Goal: Use online tool/utility: Utilize a website feature to perform a specific function

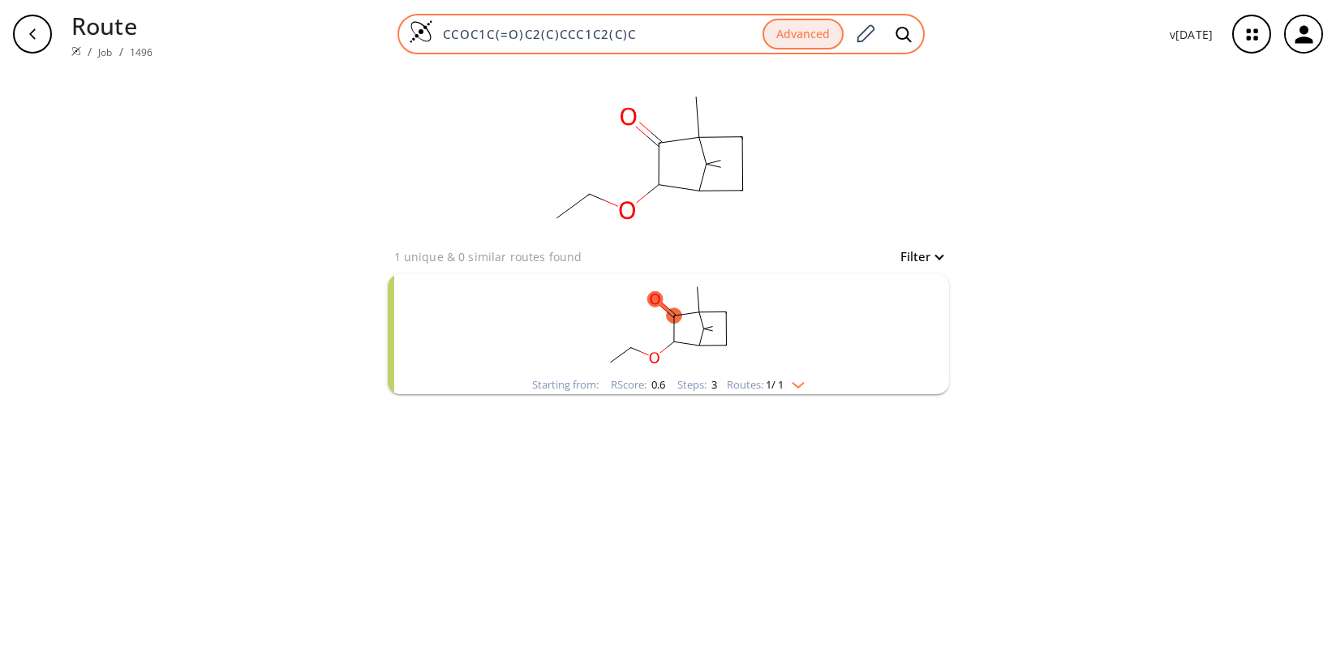
drag, startPoint x: 655, startPoint y: 35, endPoint x: 438, endPoint y: 37, distance: 216.7
click at [438, 37] on input "CCOC1C(=O)C2(C)CCC1C2(C)C" at bounding box center [597, 34] width 329 height 16
paste input "COCc1ccc(CC(C)C)cc1"
type input "CCCOCc1ccc(CC(C)C)cc1"
click at [798, 36] on button "Advanced" at bounding box center [803, 35] width 81 height 32
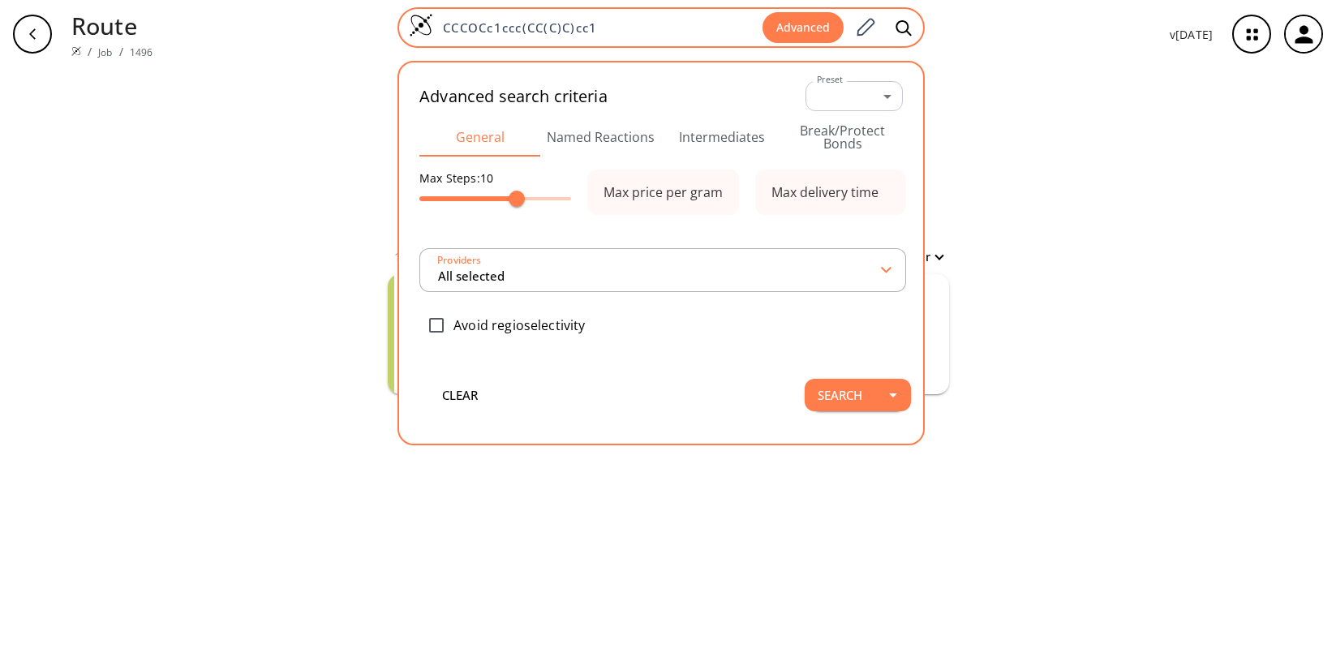
type input "All selected"
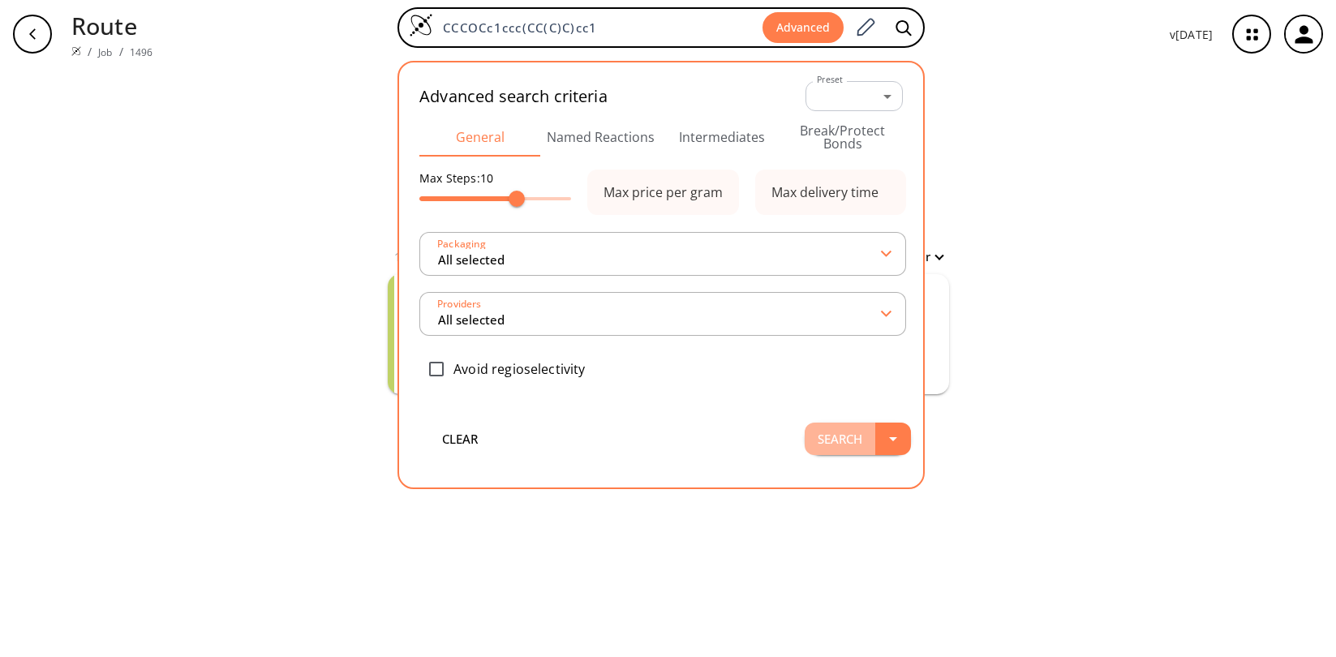
click at [845, 441] on button "Search" at bounding box center [840, 439] width 71 height 32
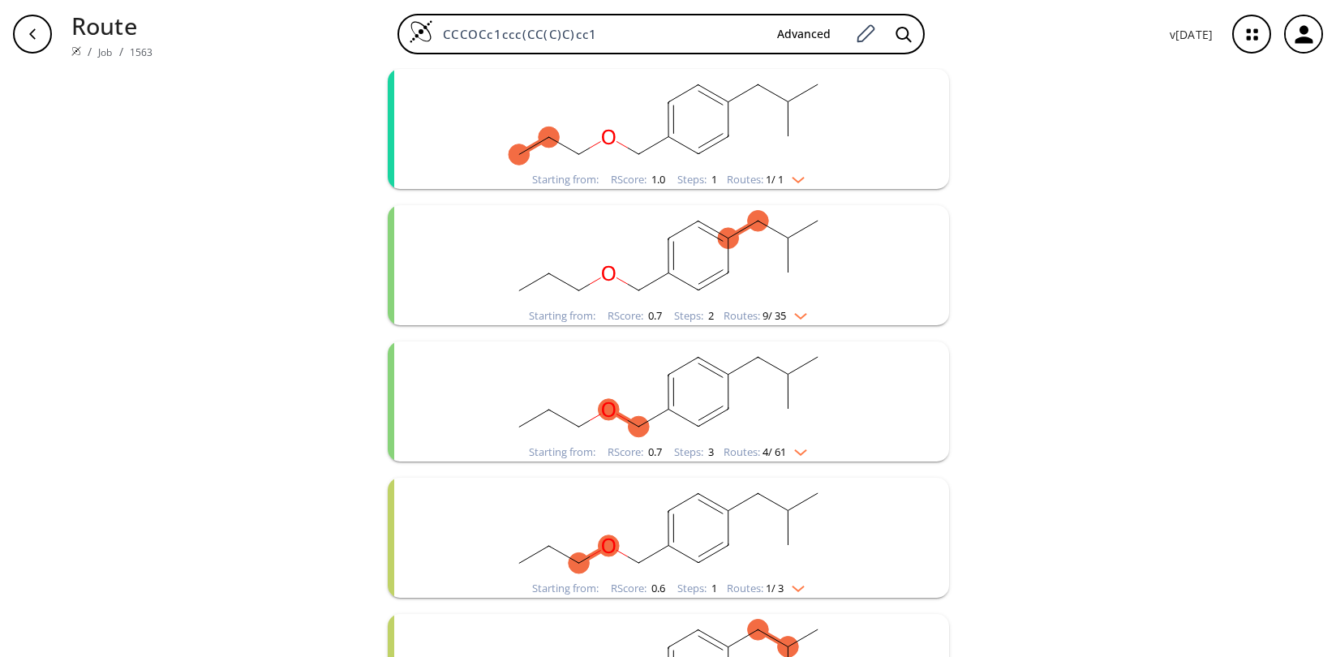
scroll to position [243, 0]
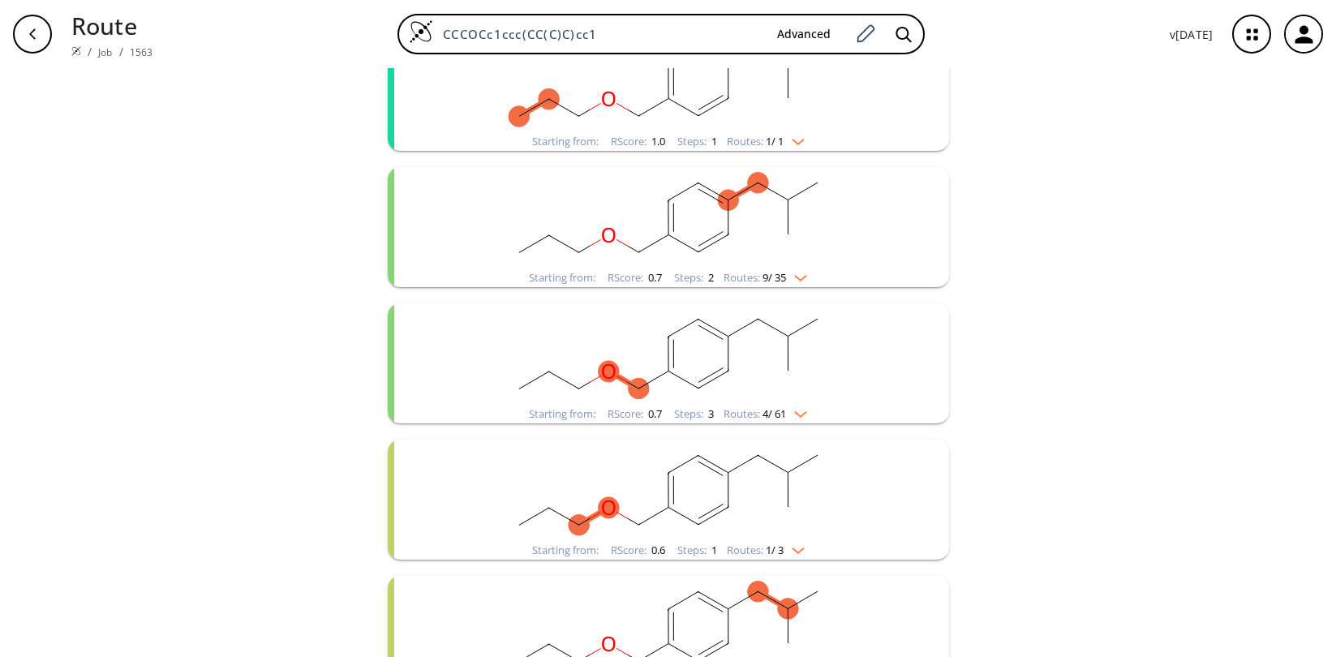
click at [625, 339] on rect "clusters" at bounding box center [669, 353] width 422 height 101
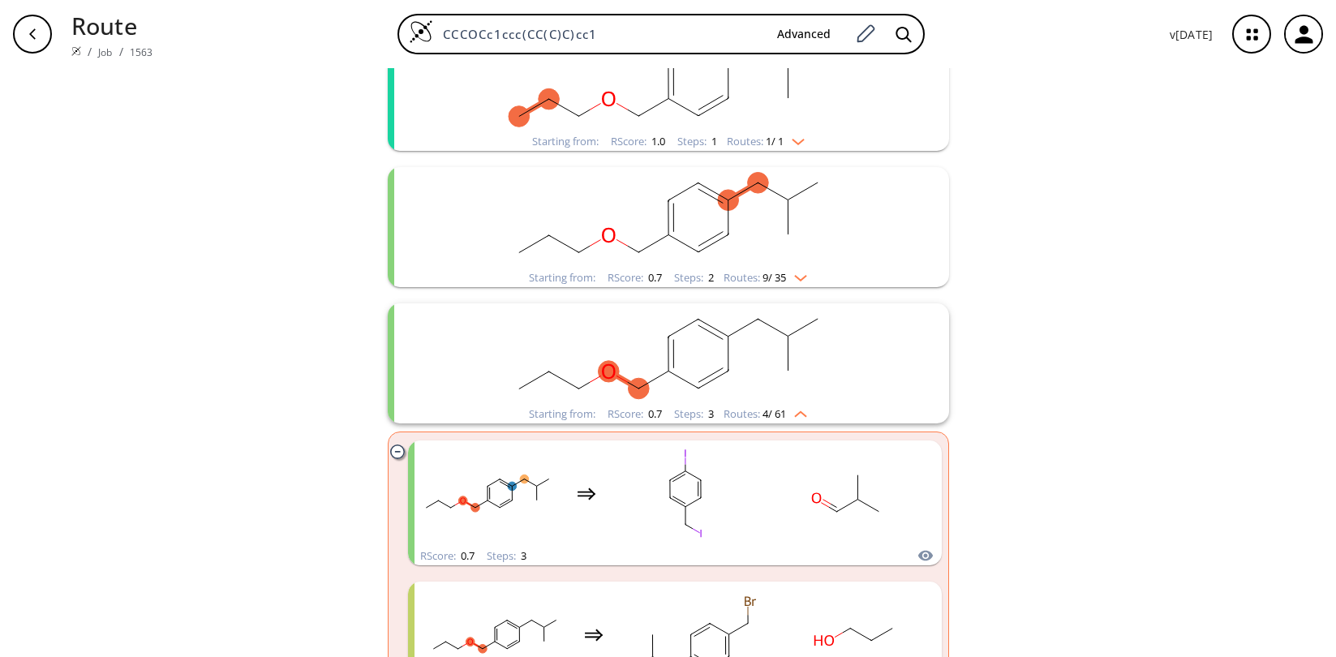
click at [622, 338] on rect "clusters" at bounding box center [669, 353] width 422 height 101
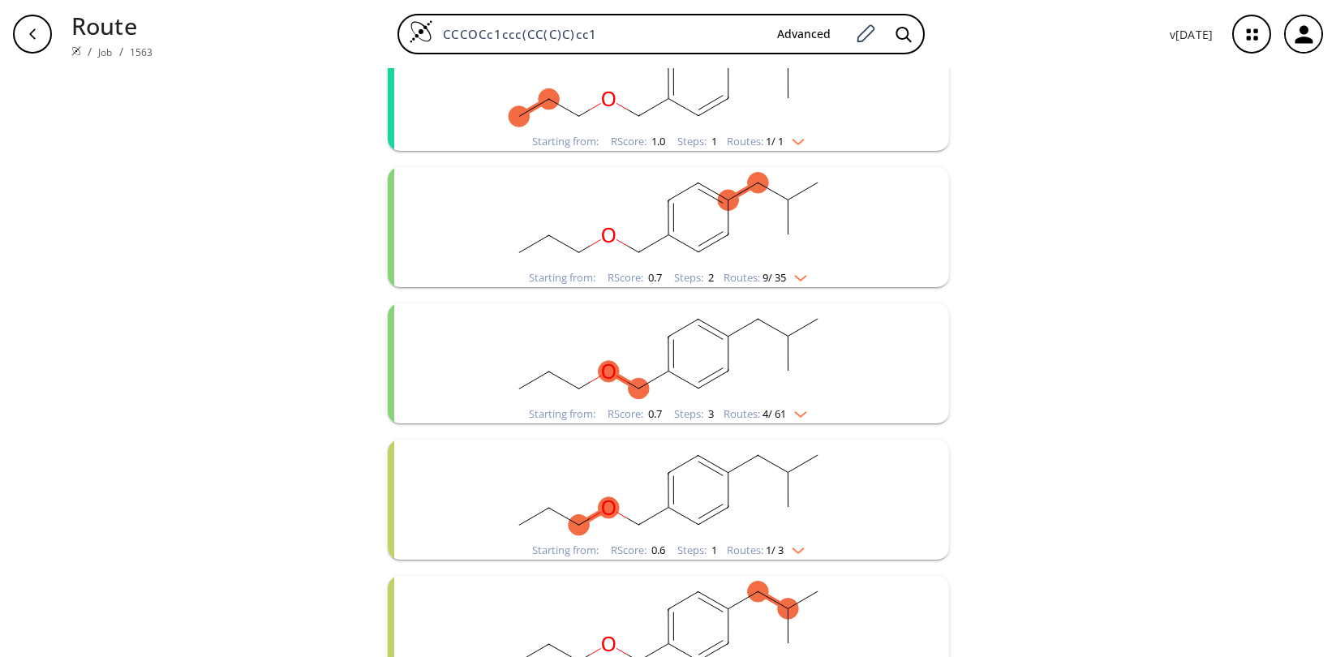
click at [760, 504] on rect "clusters" at bounding box center [669, 490] width 422 height 101
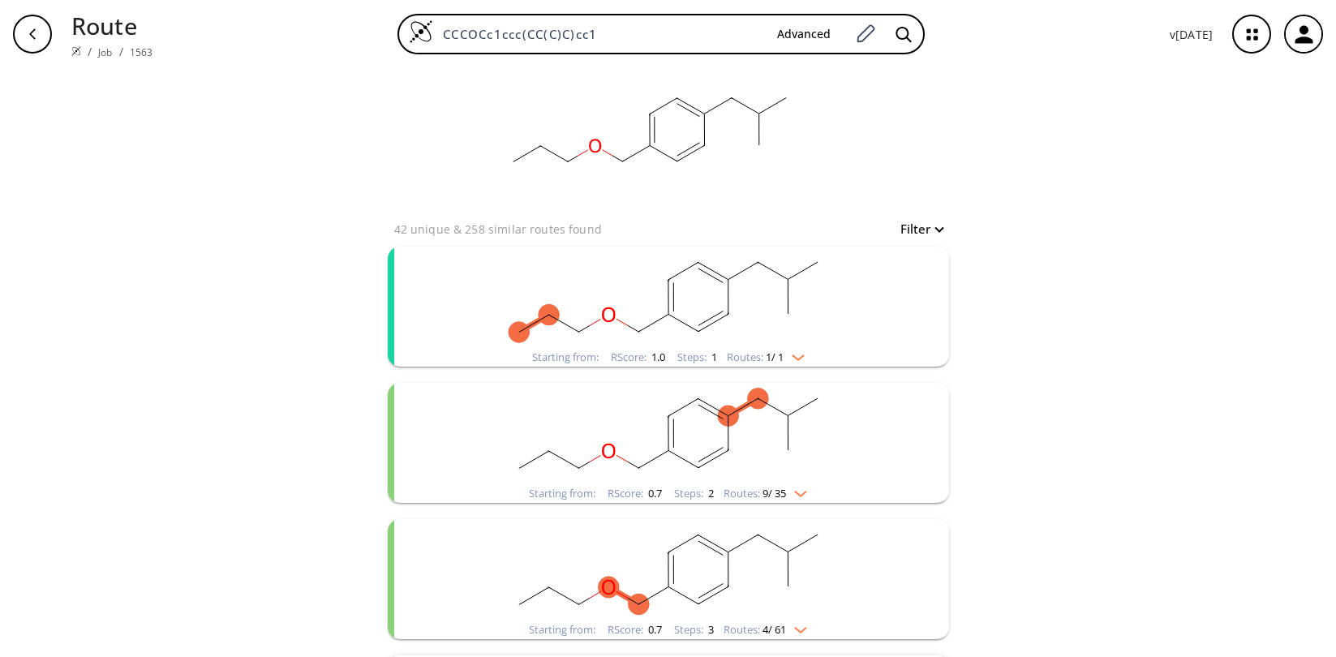
scroll to position [0, 0]
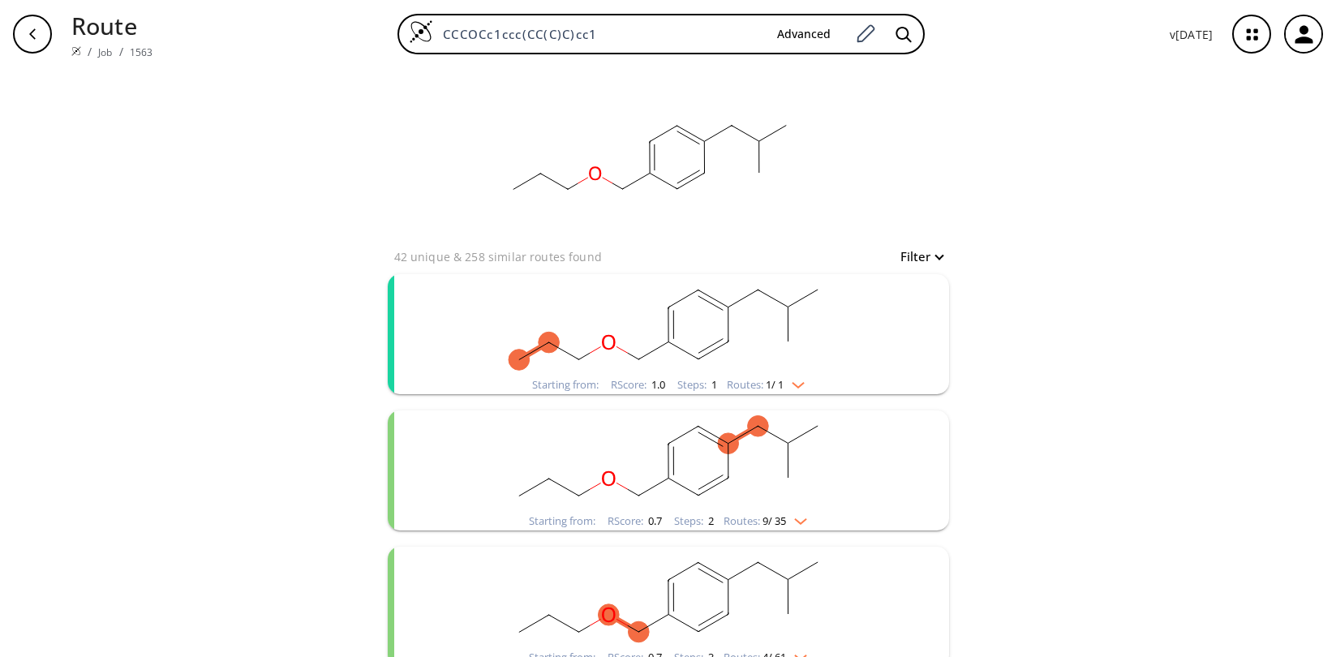
click at [618, 313] on rect "clusters" at bounding box center [669, 324] width 422 height 101
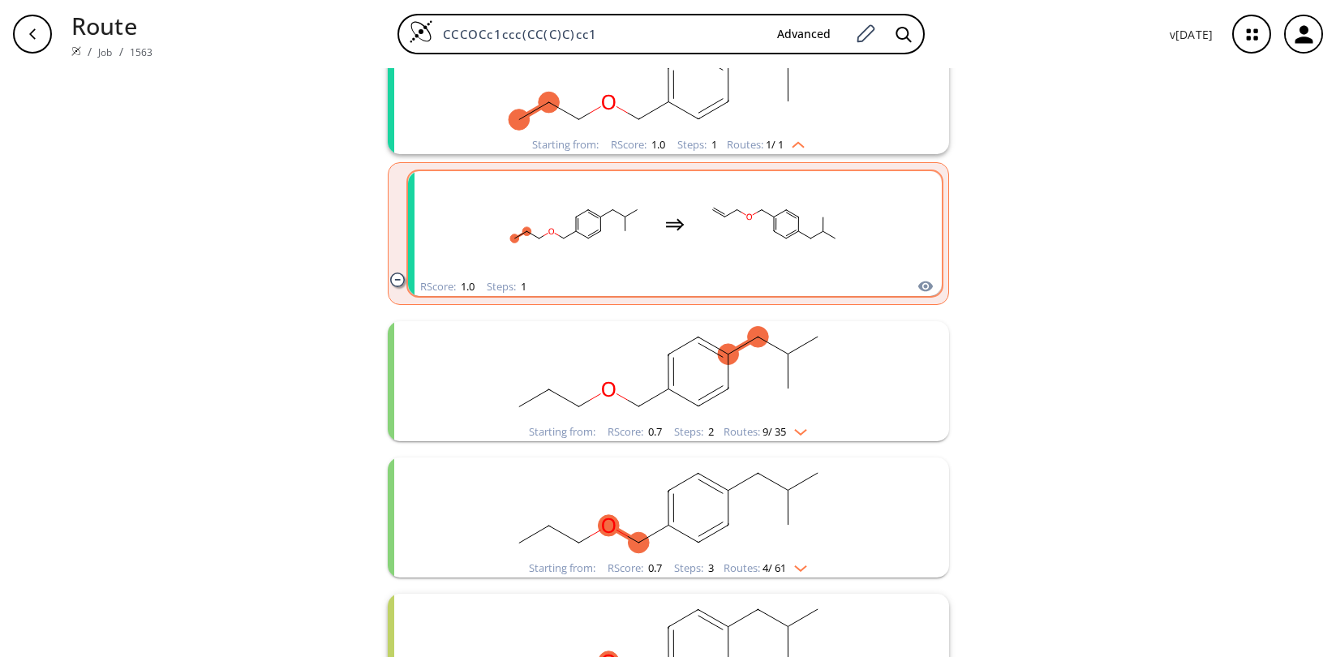
scroll to position [243, 0]
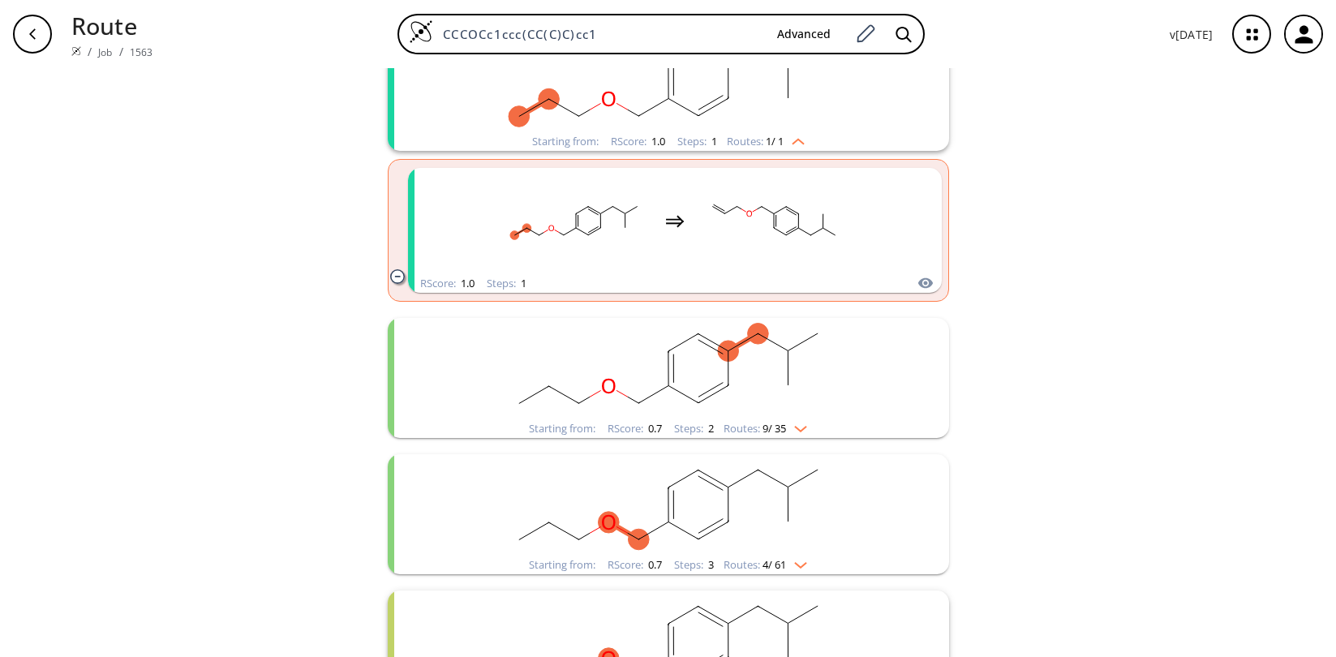
click at [821, 372] on rect "clusters" at bounding box center [669, 368] width 422 height 101
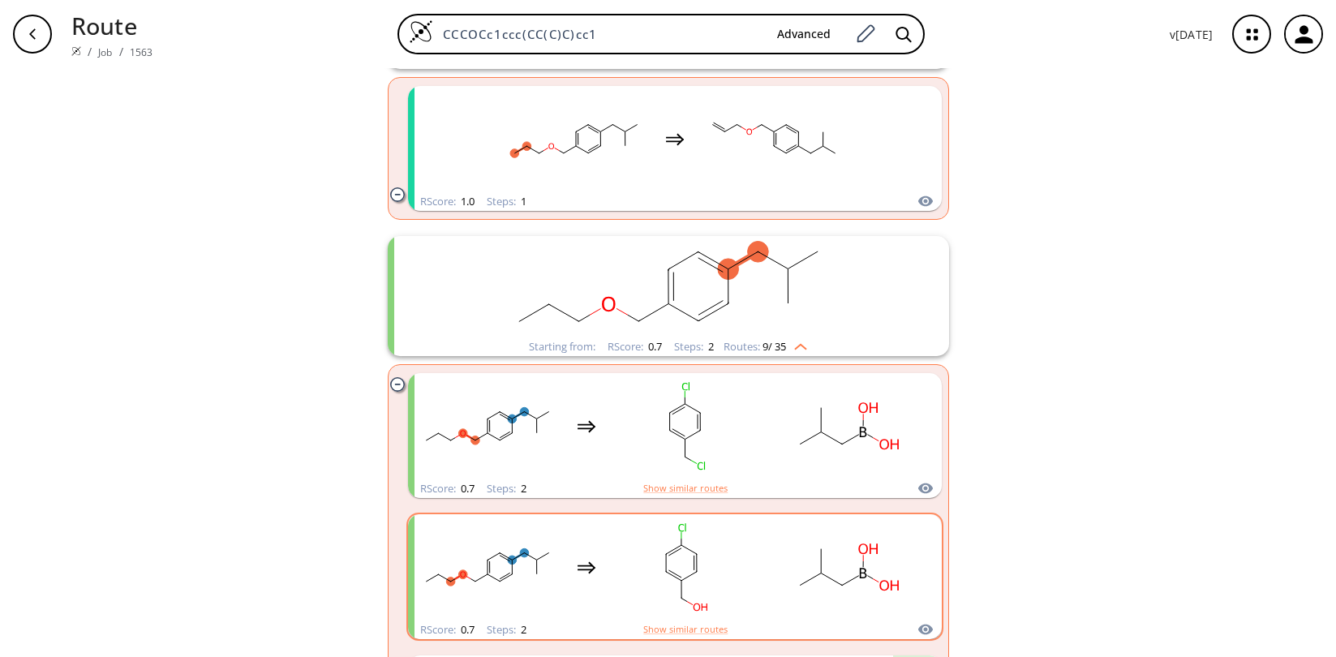
scroll to position [325, 0]
click at [513, 321] on ellipse "clusters" at bounding box center [519, 322] width 21 height 21
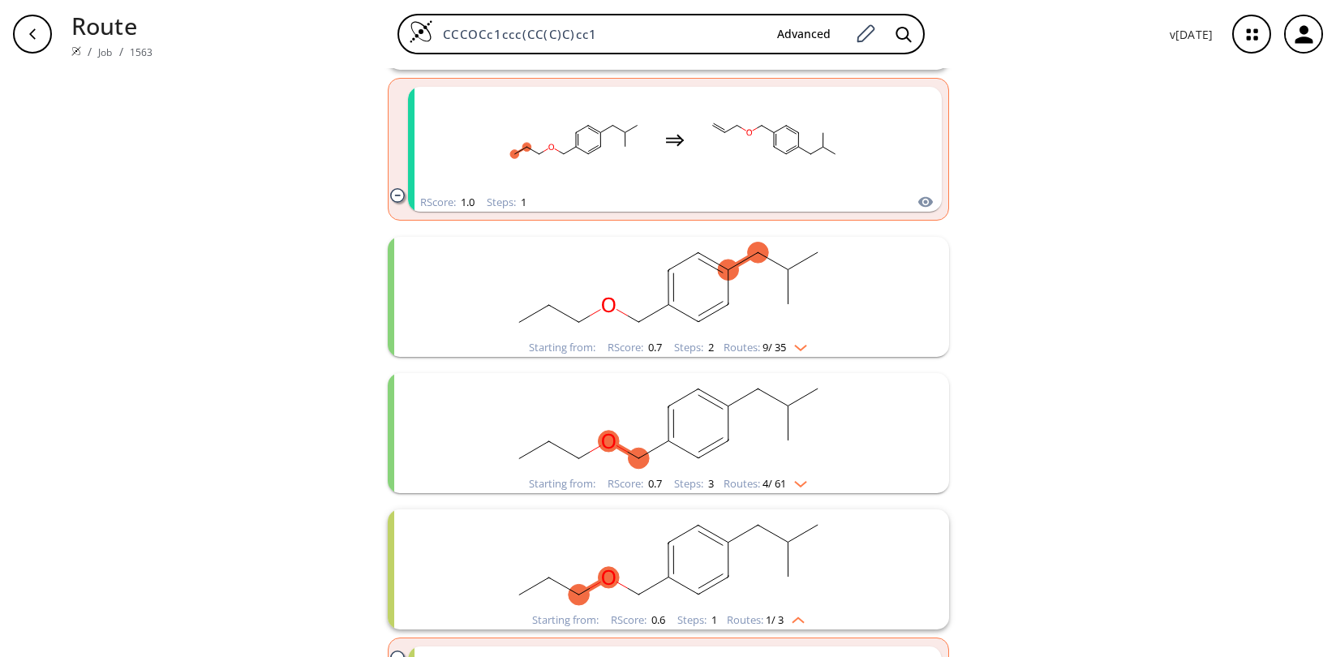
click at [541, 428] on rect "clusters" at bounding box center [669, 423] width 422 height 101
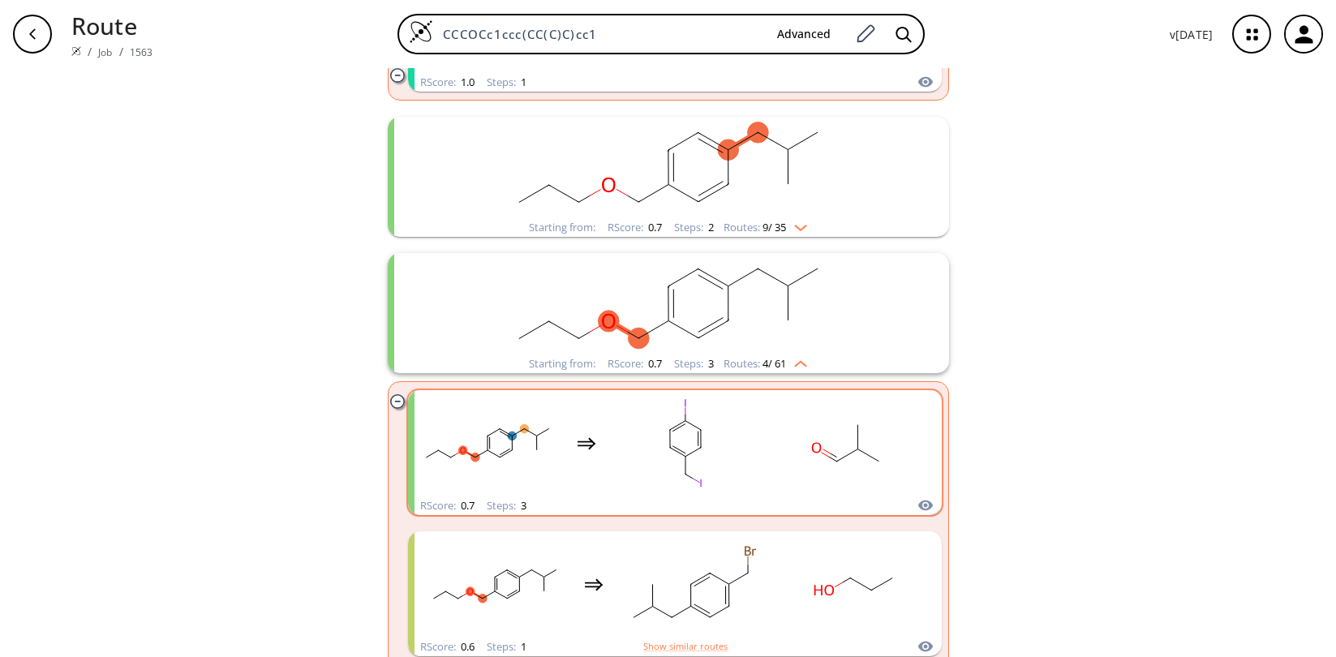
scroll to position [487, 0]
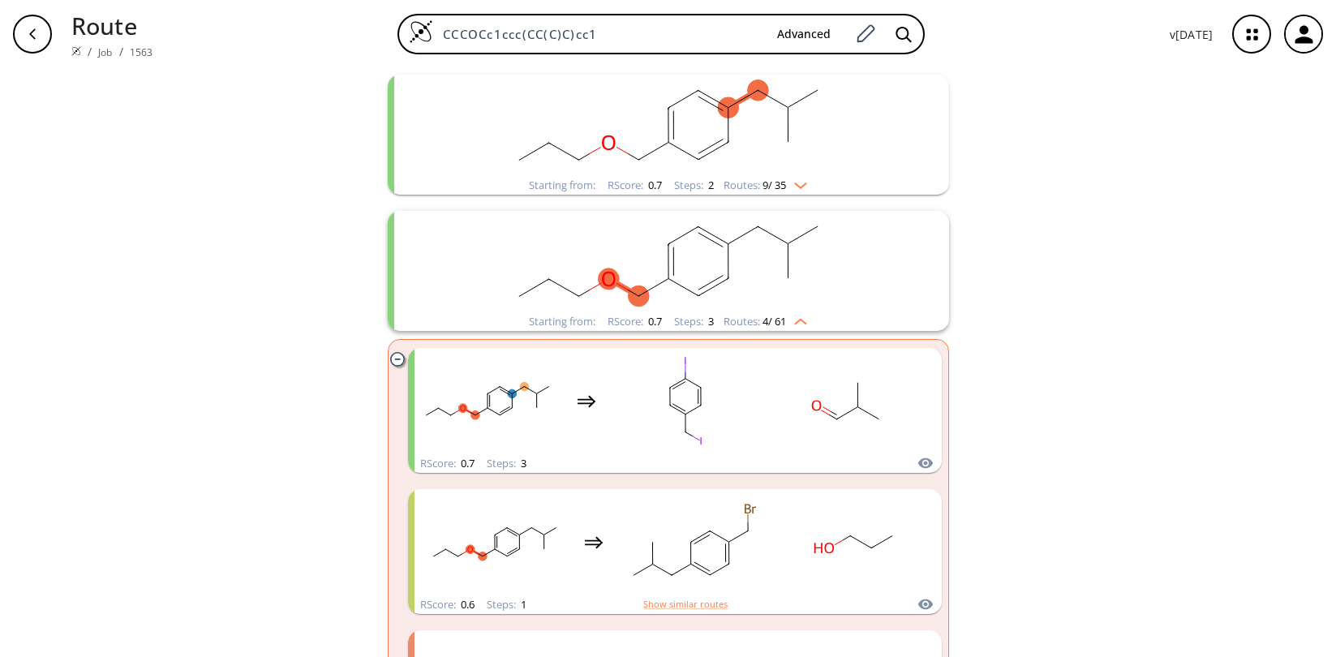
click at [1087, 93] on div "clear 42 unique & 258 similar routes found Filter Starting from: RScore : 1.0 S…" at bounding box center [668, 663] width 1336 height 2165
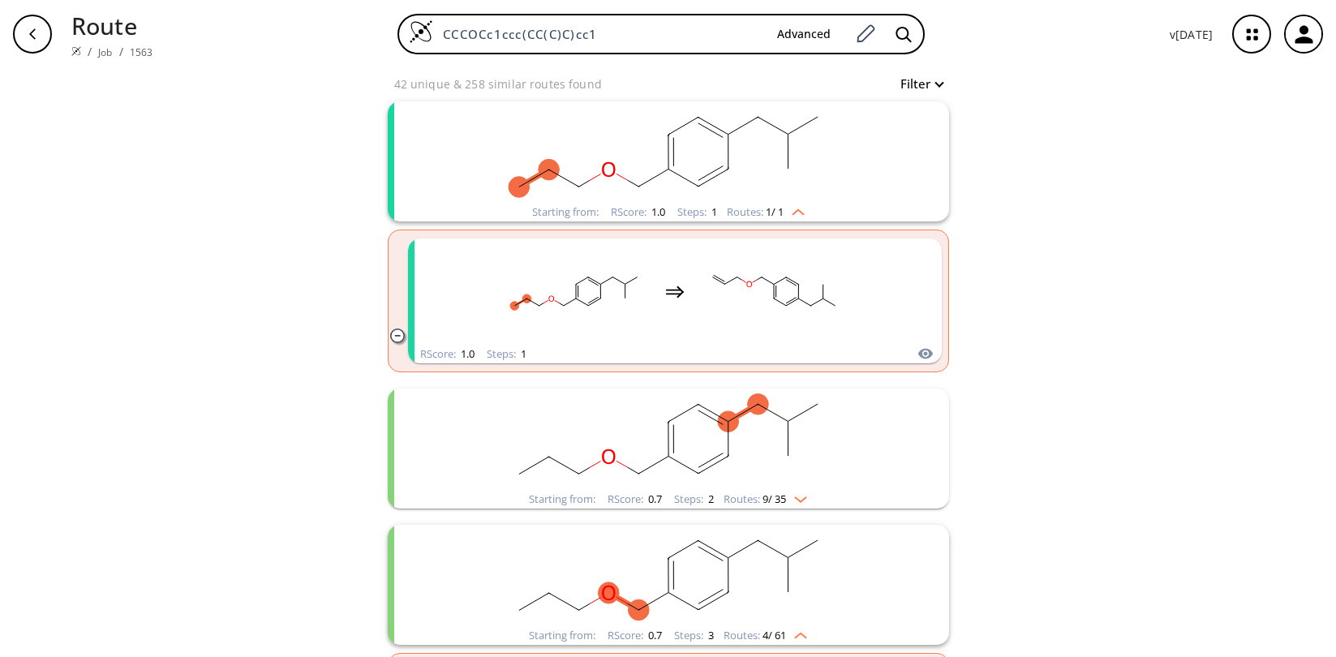
scroll to position [0, 0]
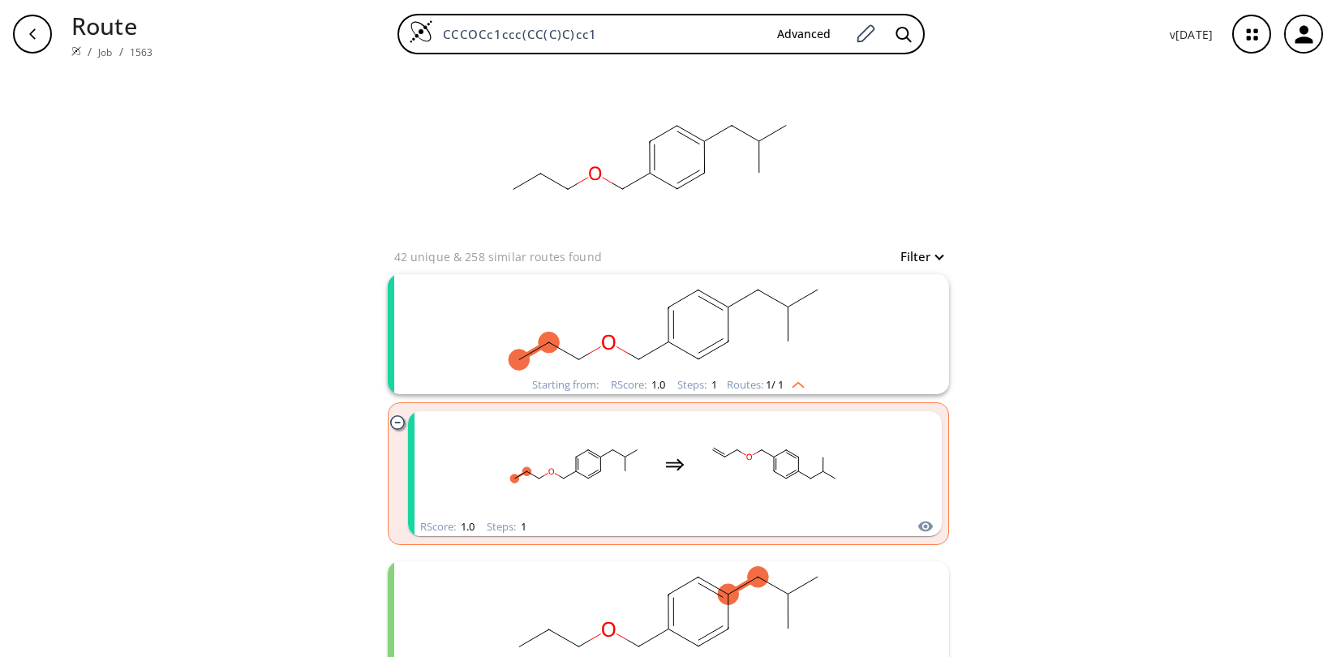
click at [514, 450] on rect "clusters" at bounding box center [576, 464] width 146 height 101
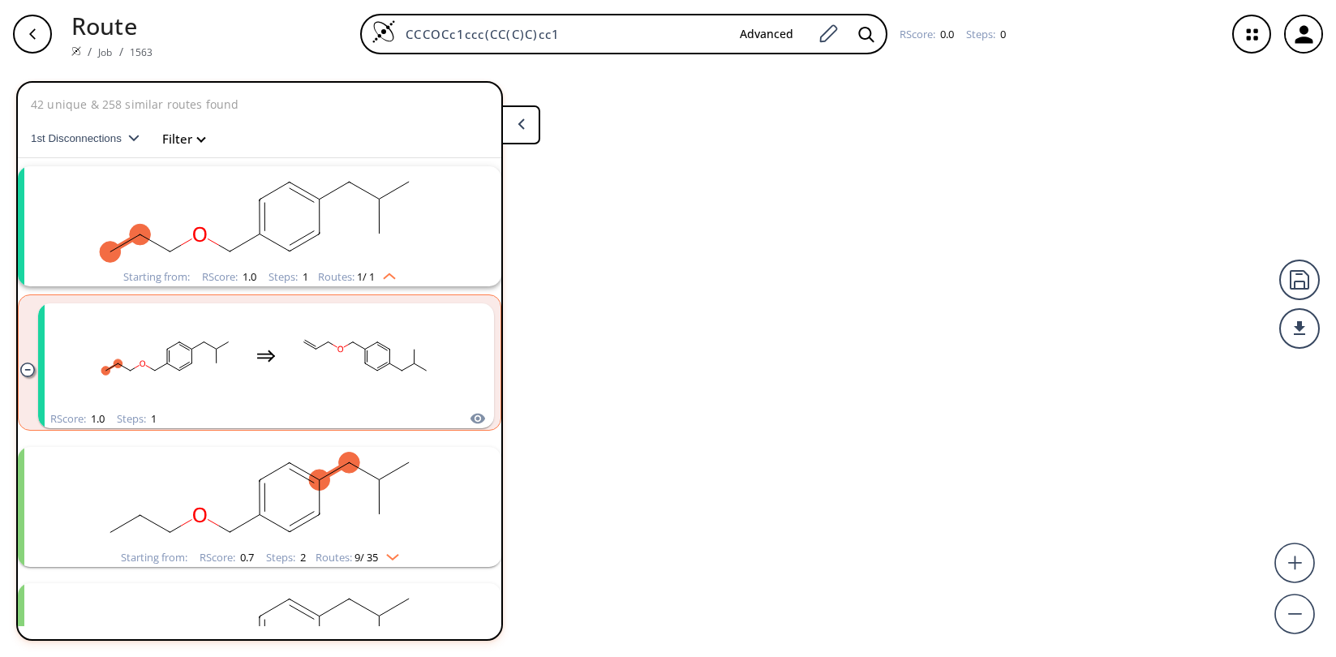
scroll to position [37, 0]
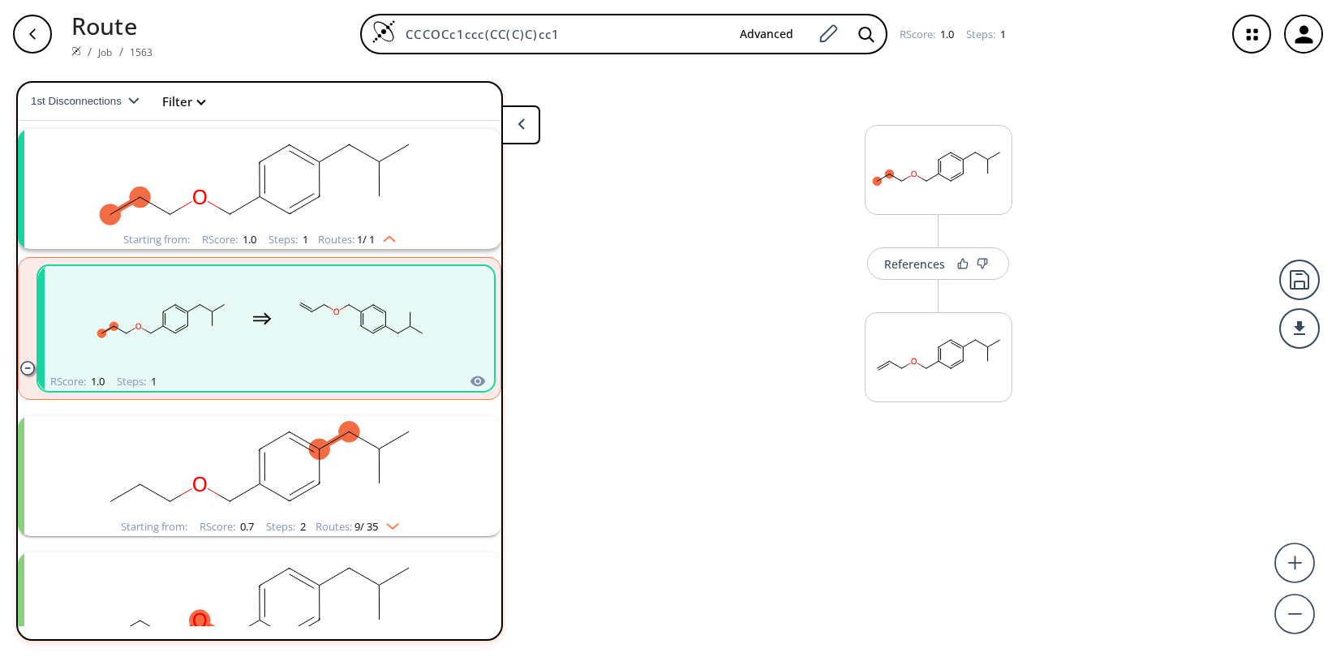
click at [28, 32] on icon "button" at bounding box center [32, 34] width 13 height 13
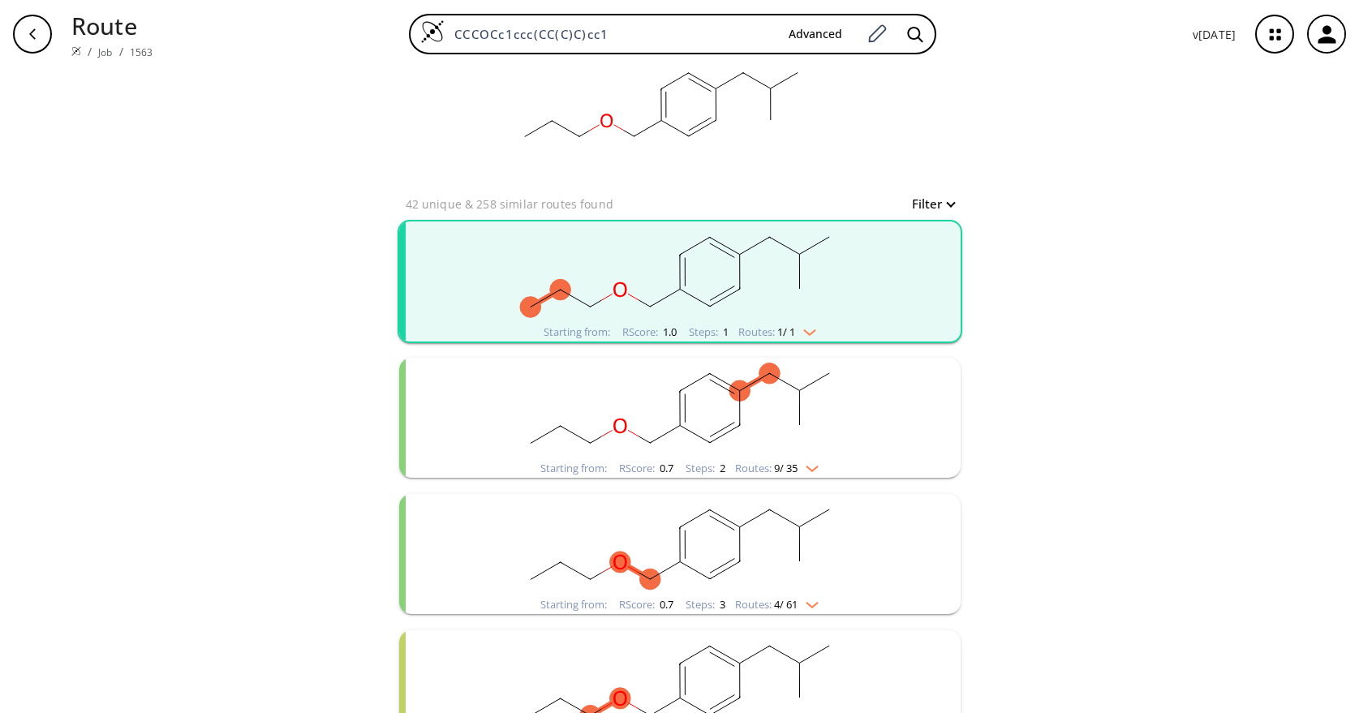
scroll to position [81, 0]
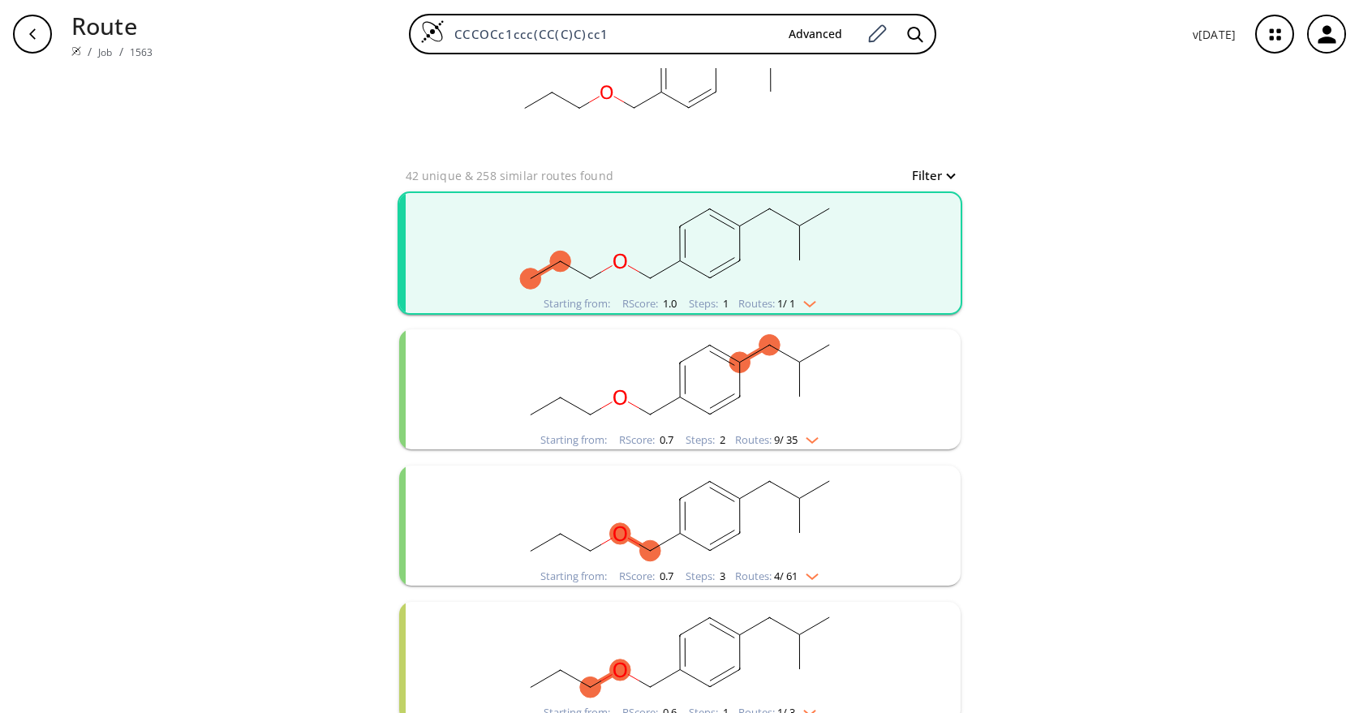
click at [768, 389] on rect "clusters" at bounding box center [680, 379] width 422 height 101
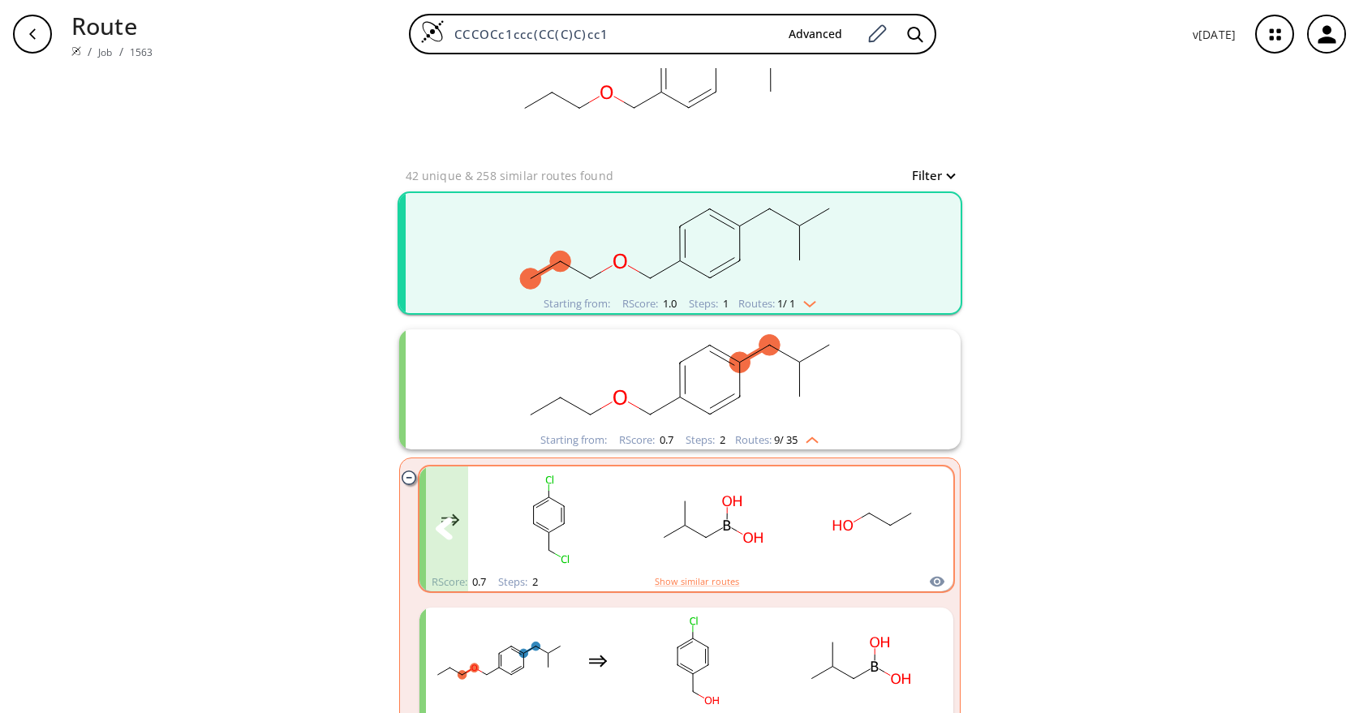
click at [793, 527] on div "clusters" at bounding box center [612, 520] width 669 height 106
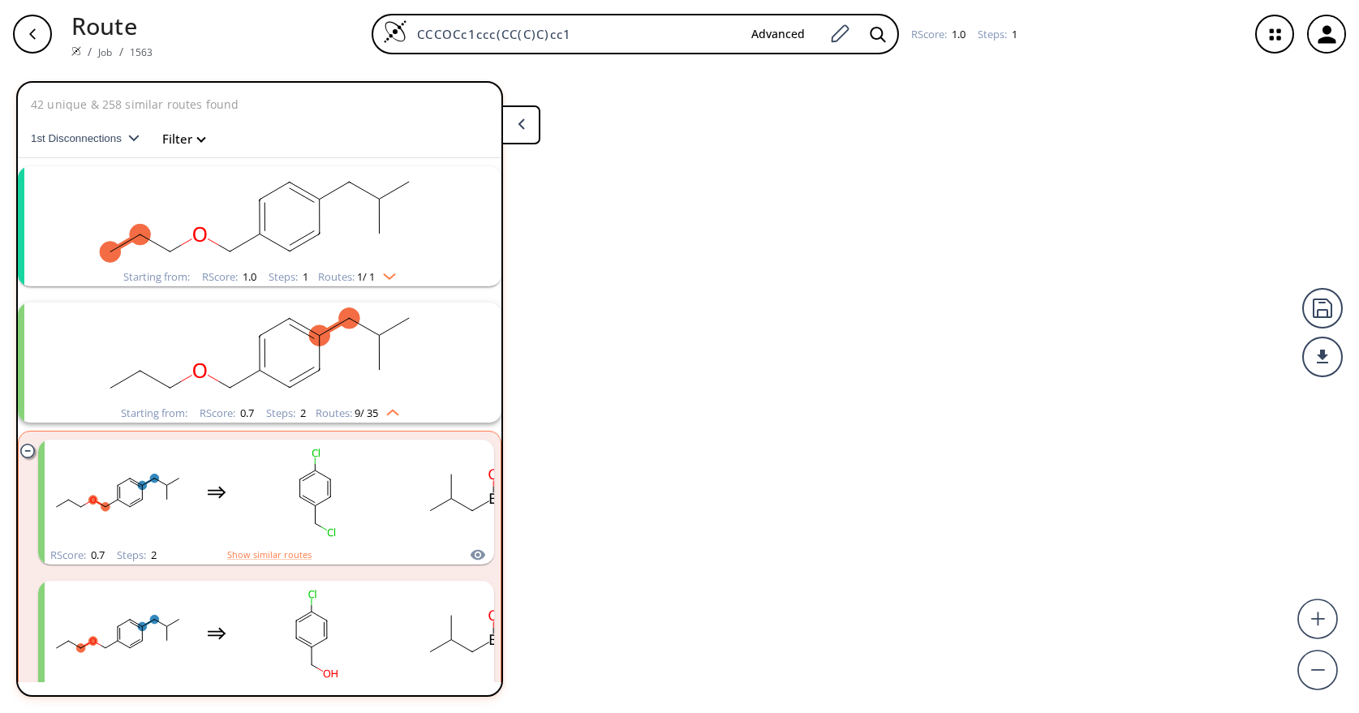
scroll to position [174, 0]
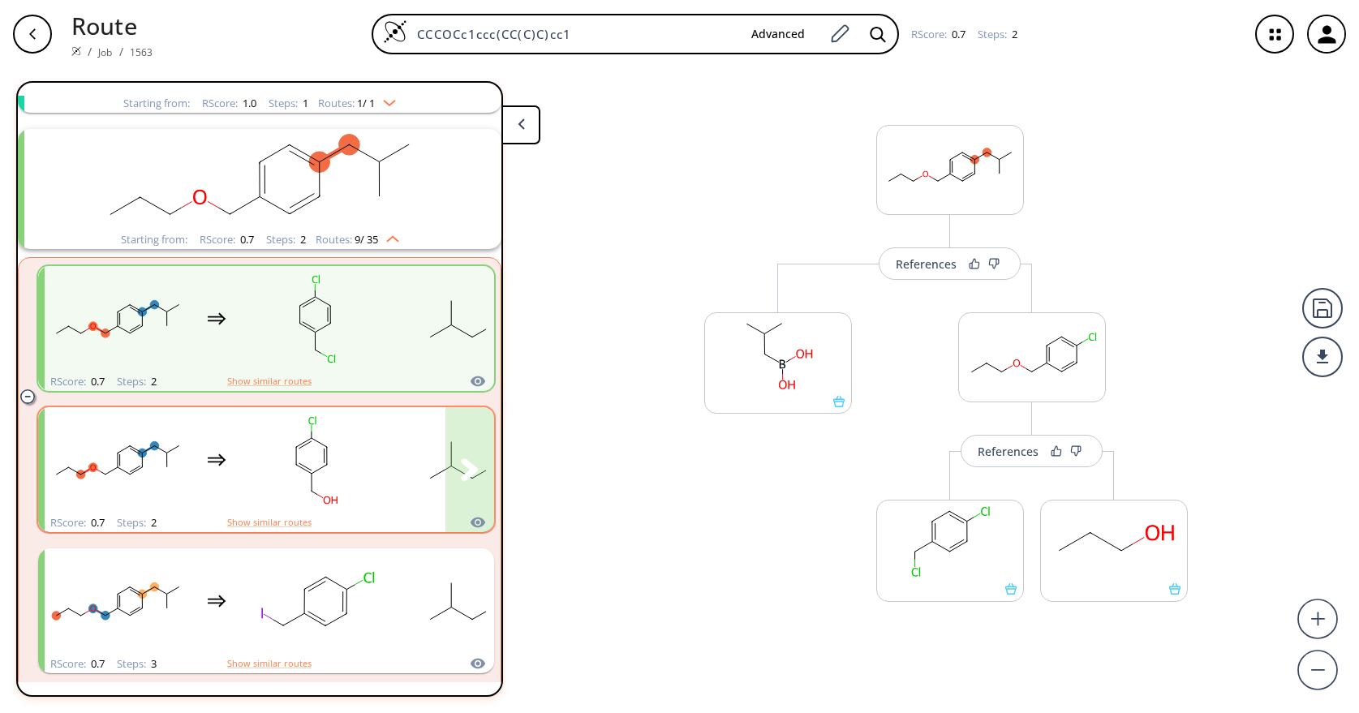
click at [291, 471] on rect "clusters" at bounding box center [316, 460] width 146 height 101
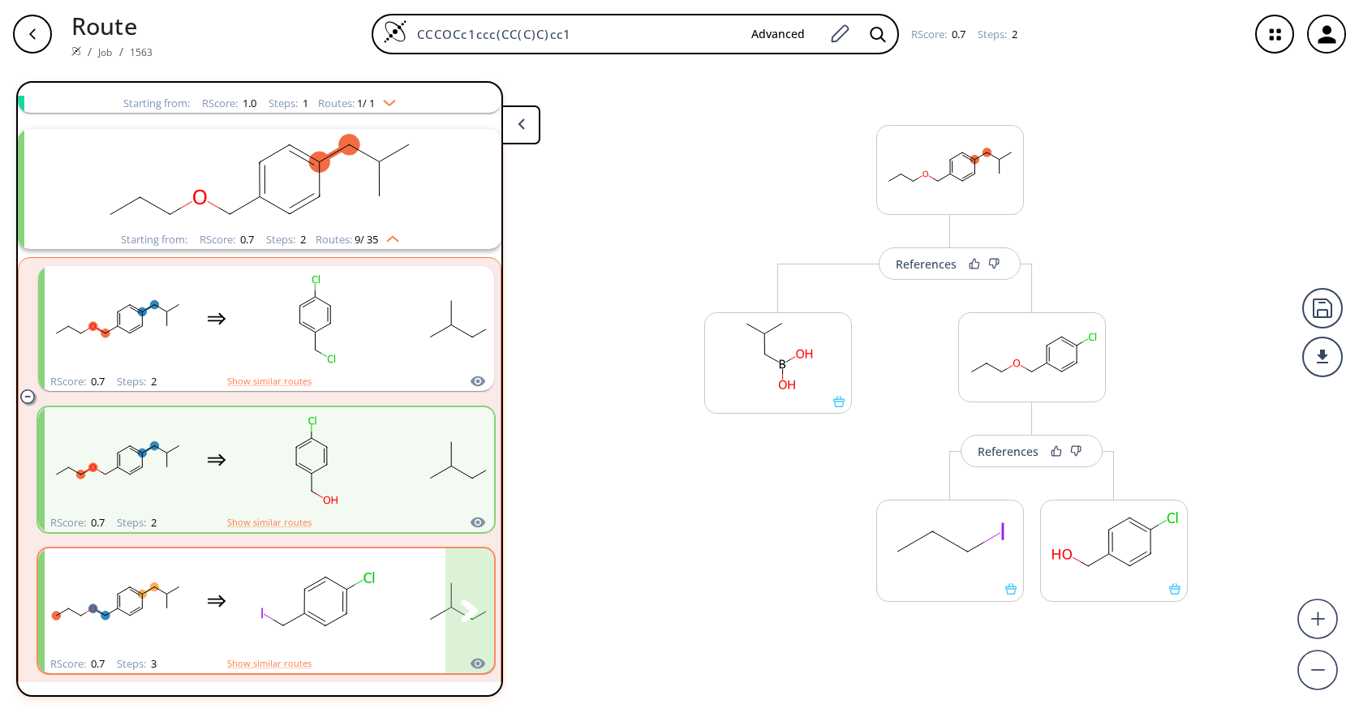
click at [336, 614] on rect "clusters" at bounding box center [316, 601] width 146 height 101
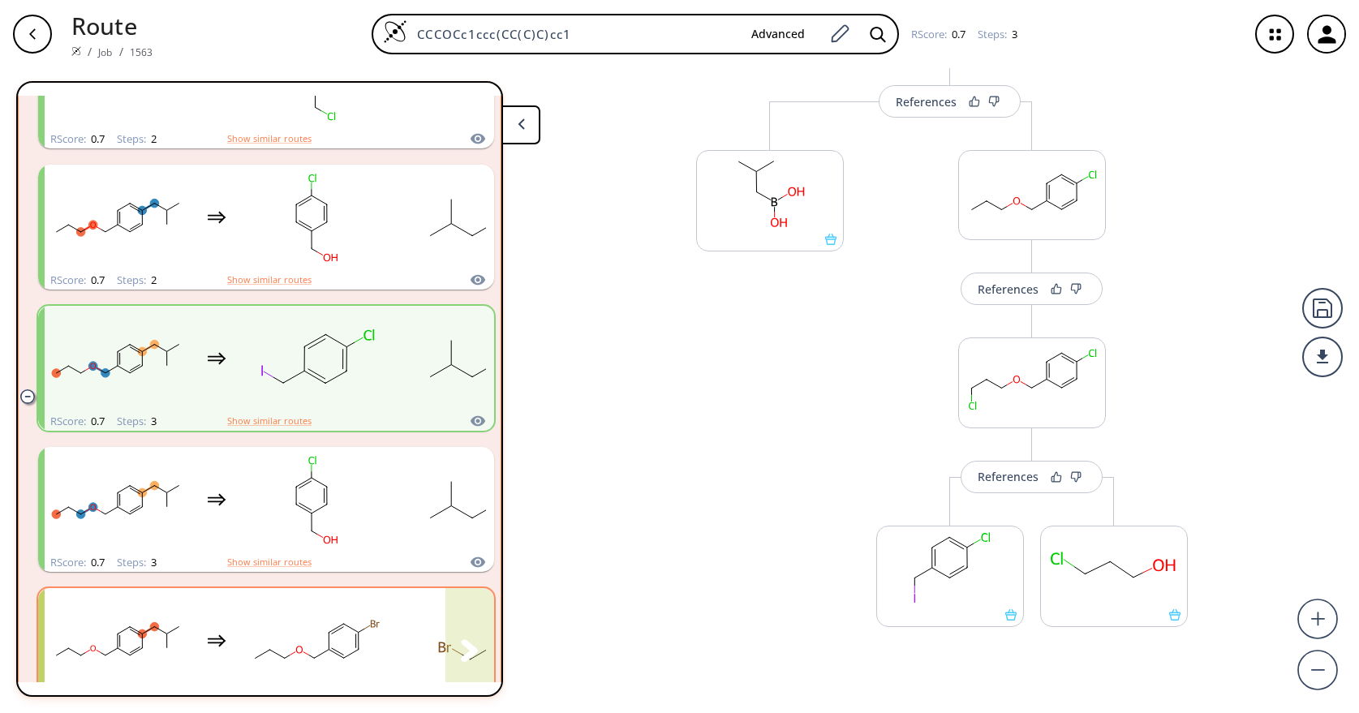
scroll to position [417, 0]
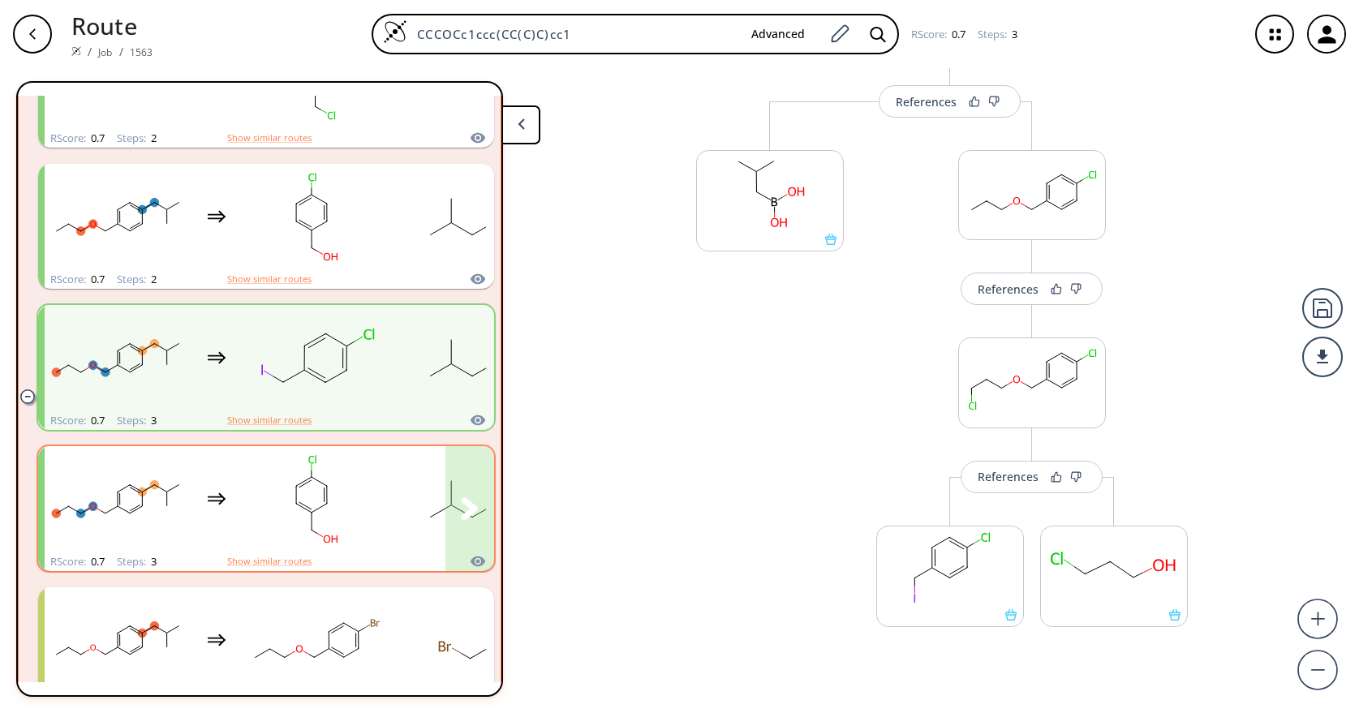
click at [381, 515] on rect "clusters" at bounding box center [316, 499] width 146 height 101
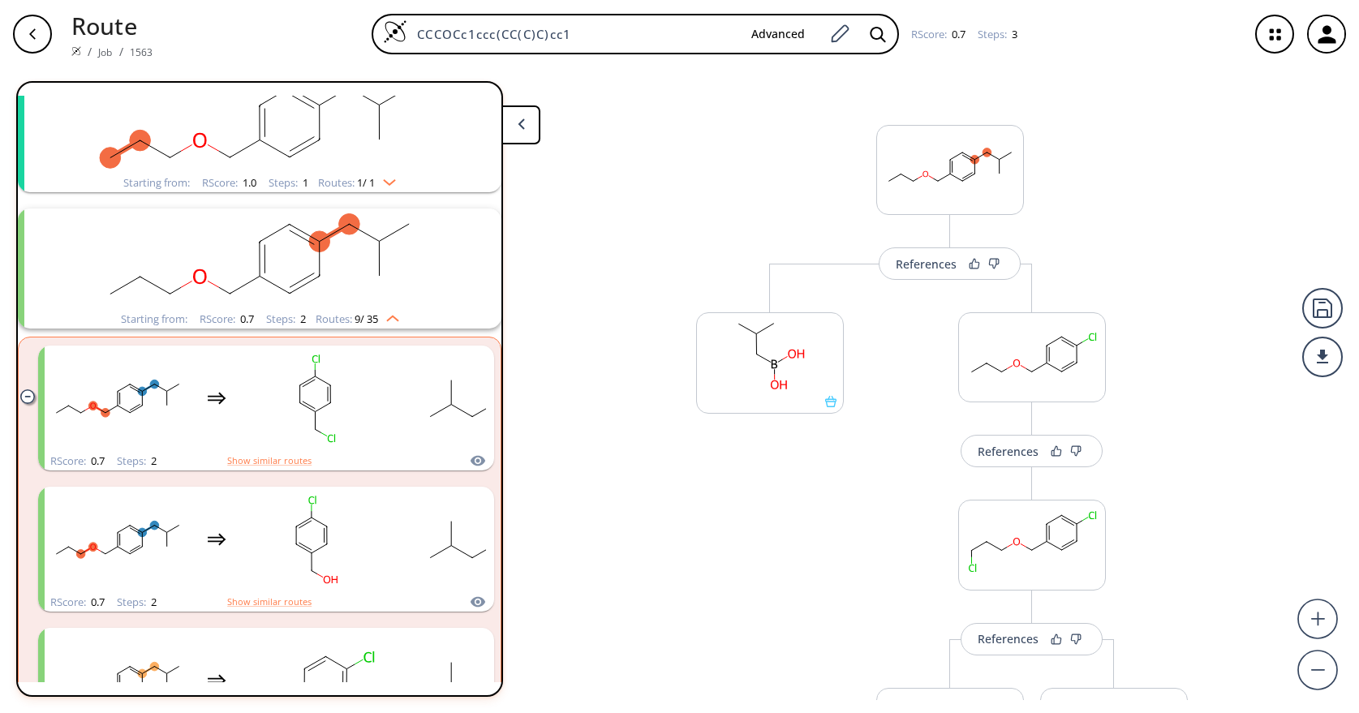
scroll to position [93, 0]
click at [231, 265] on rect "clusters" at bounding box center [260, 260] width 422 height 101
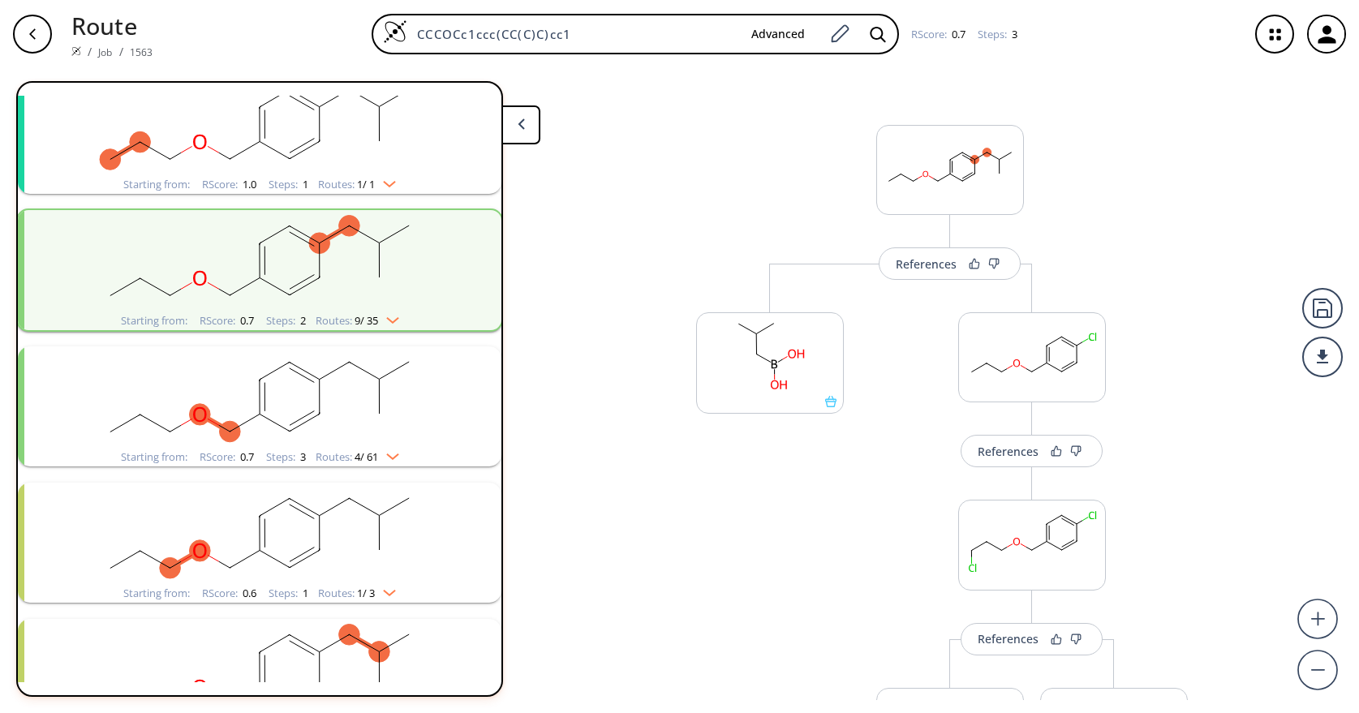
click at [260, 424] on rect "clusters" at bounding box center [260, 396] width 422 height 101
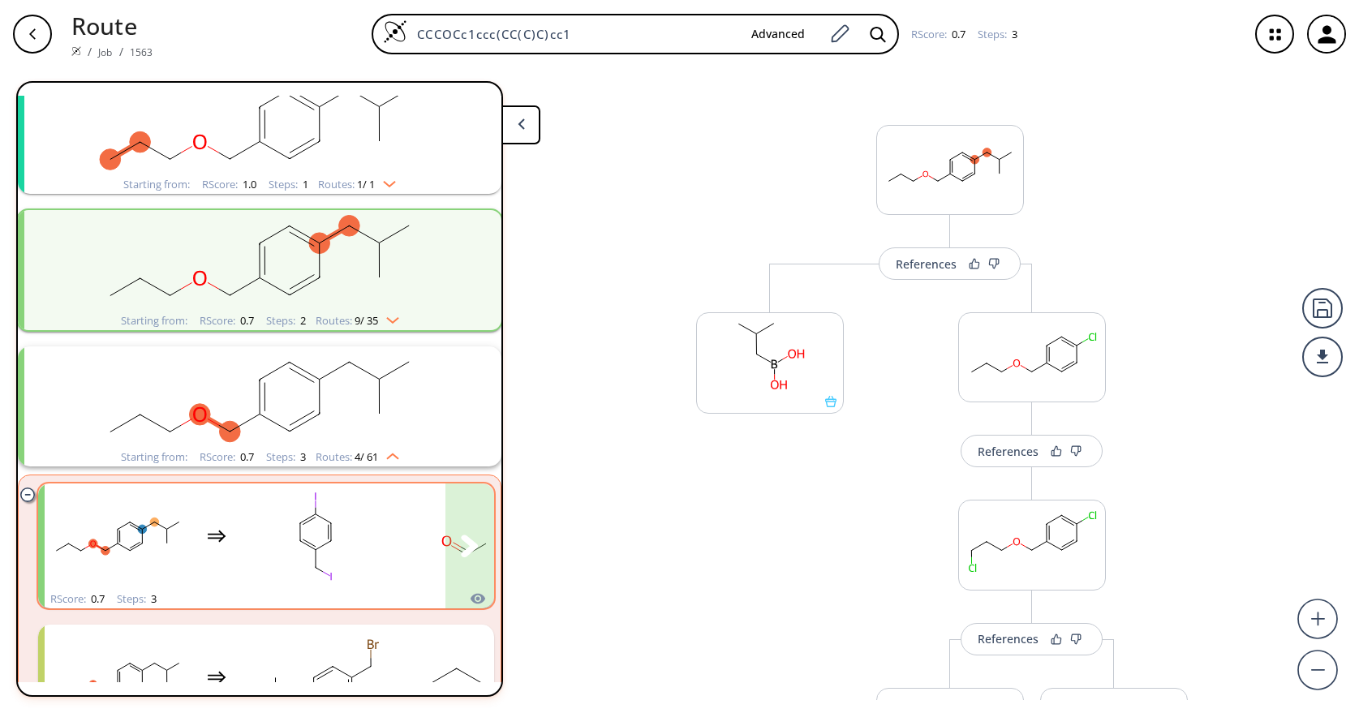
click at [328, 546] on rect "clusters" at bounding box center [316, 536] width 146 height 101
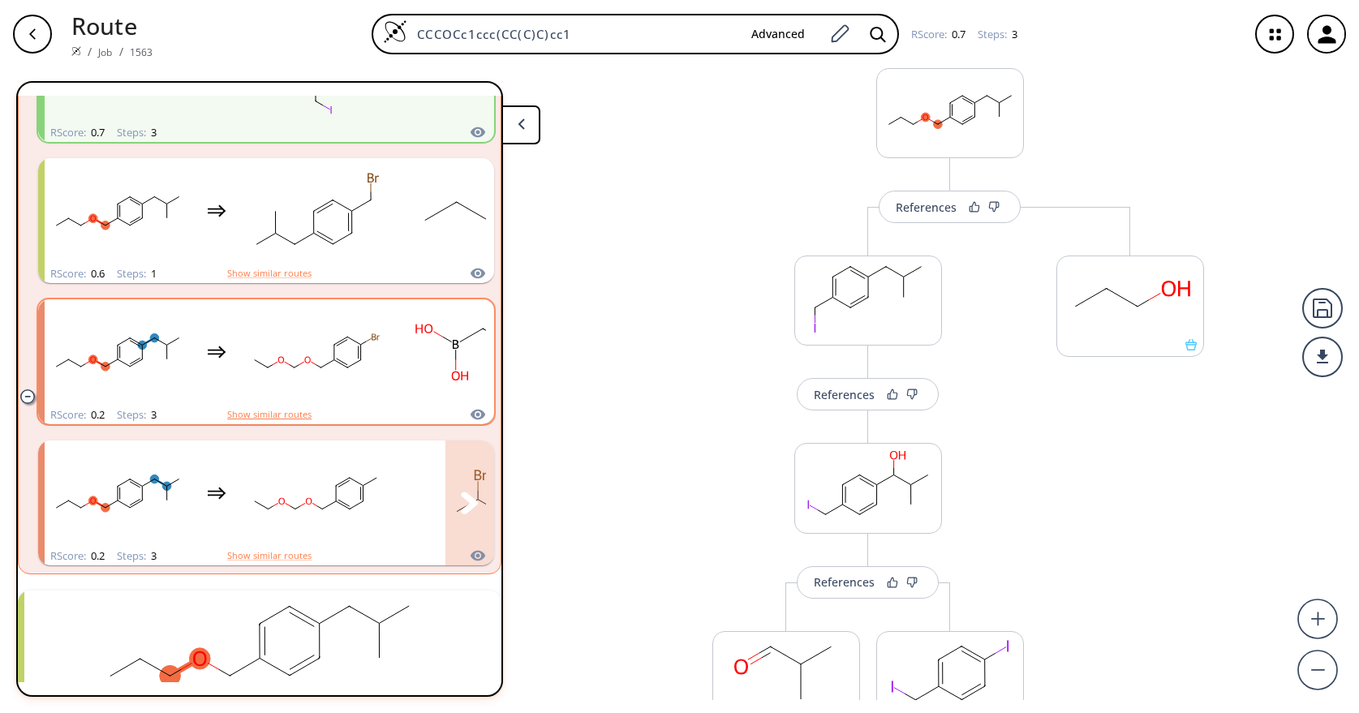
scroll to position [579, 0]
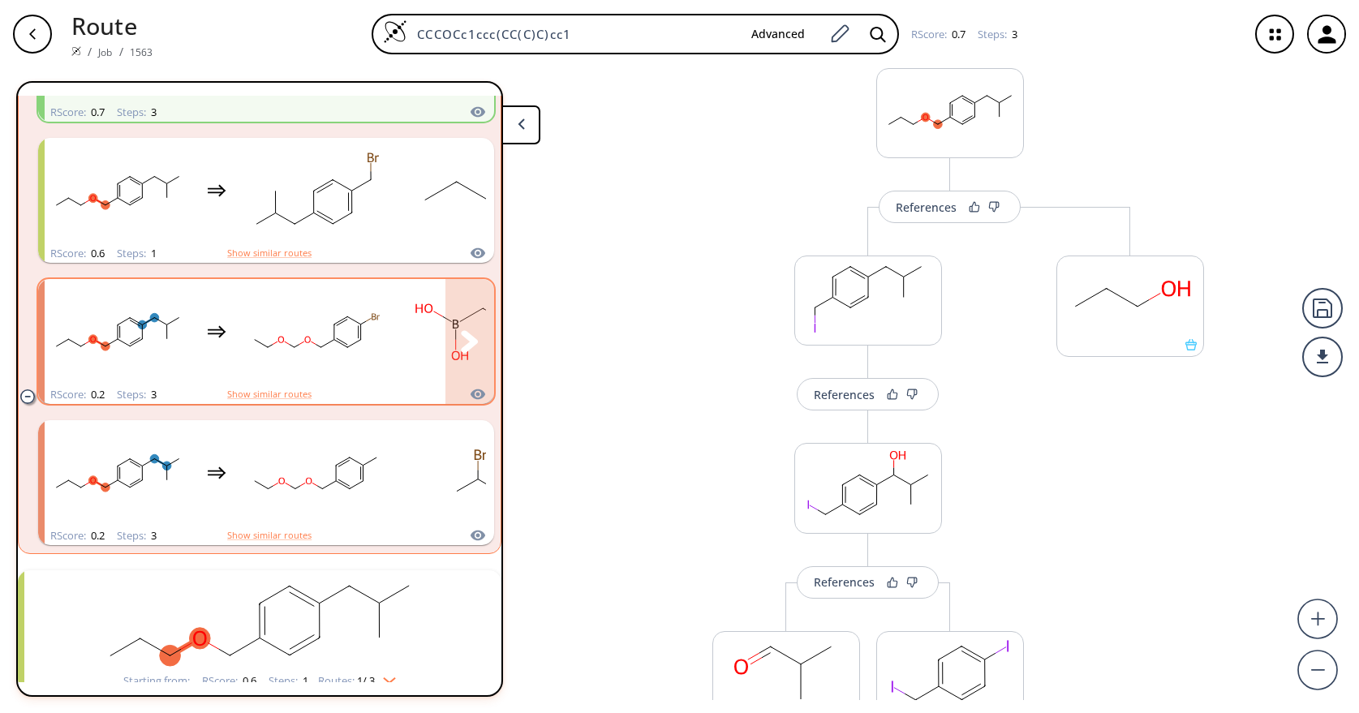
click at [260, 343] on icon "clusters" at bounding box center [261, 343] width 13 height 8
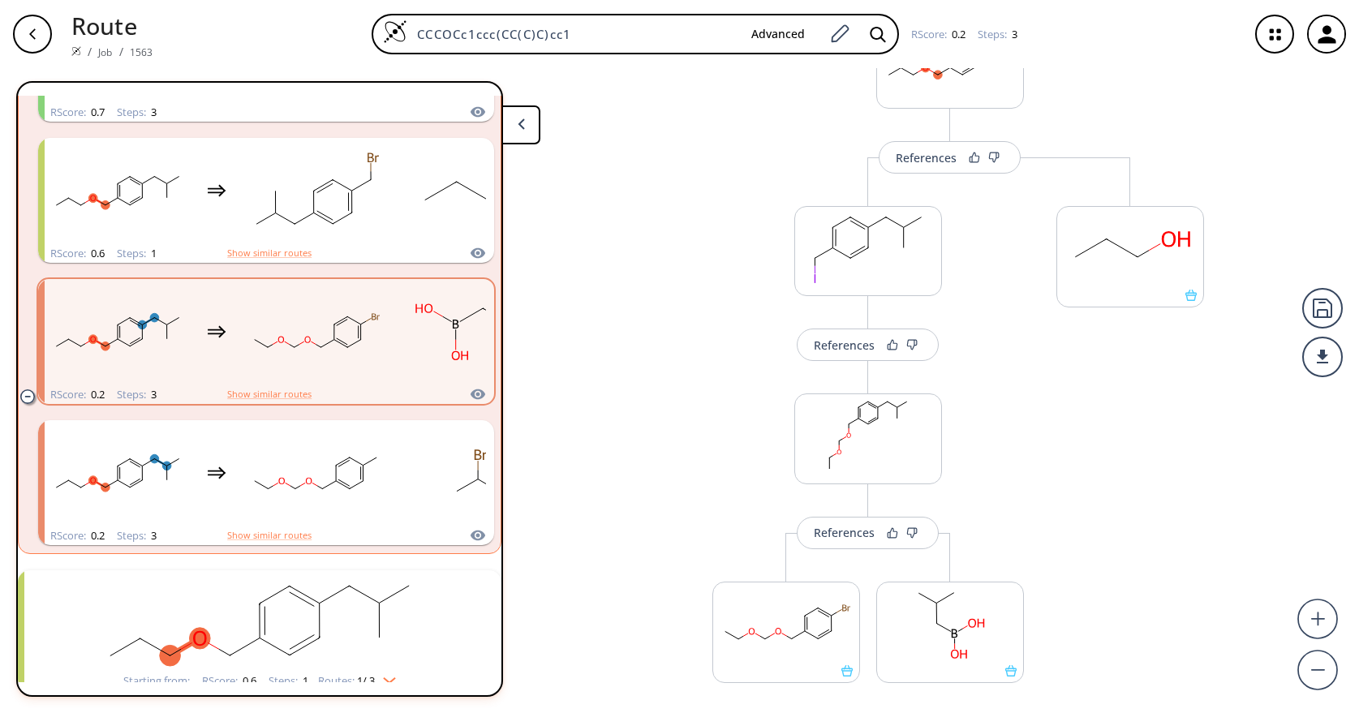
scroll to position [57, 0]
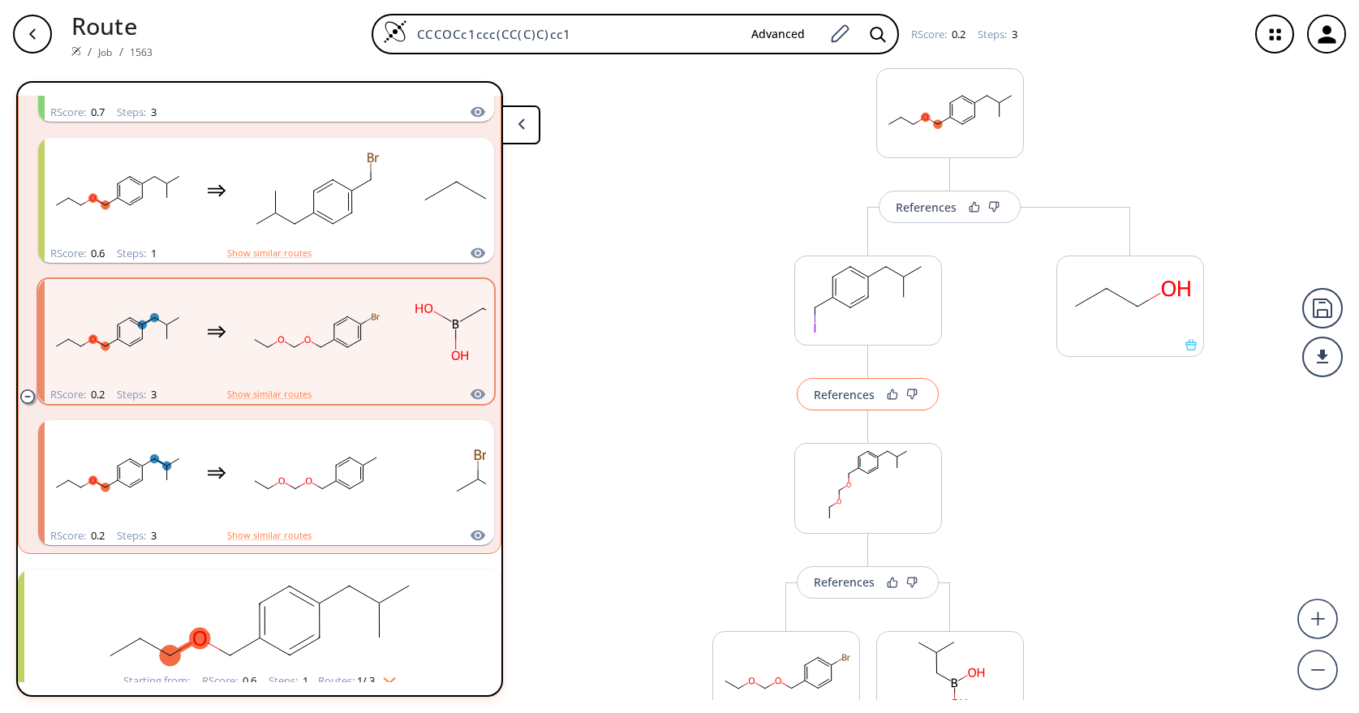
click at [850, 393] on div "References" at bounding box center [844, 394] width 61 height 11
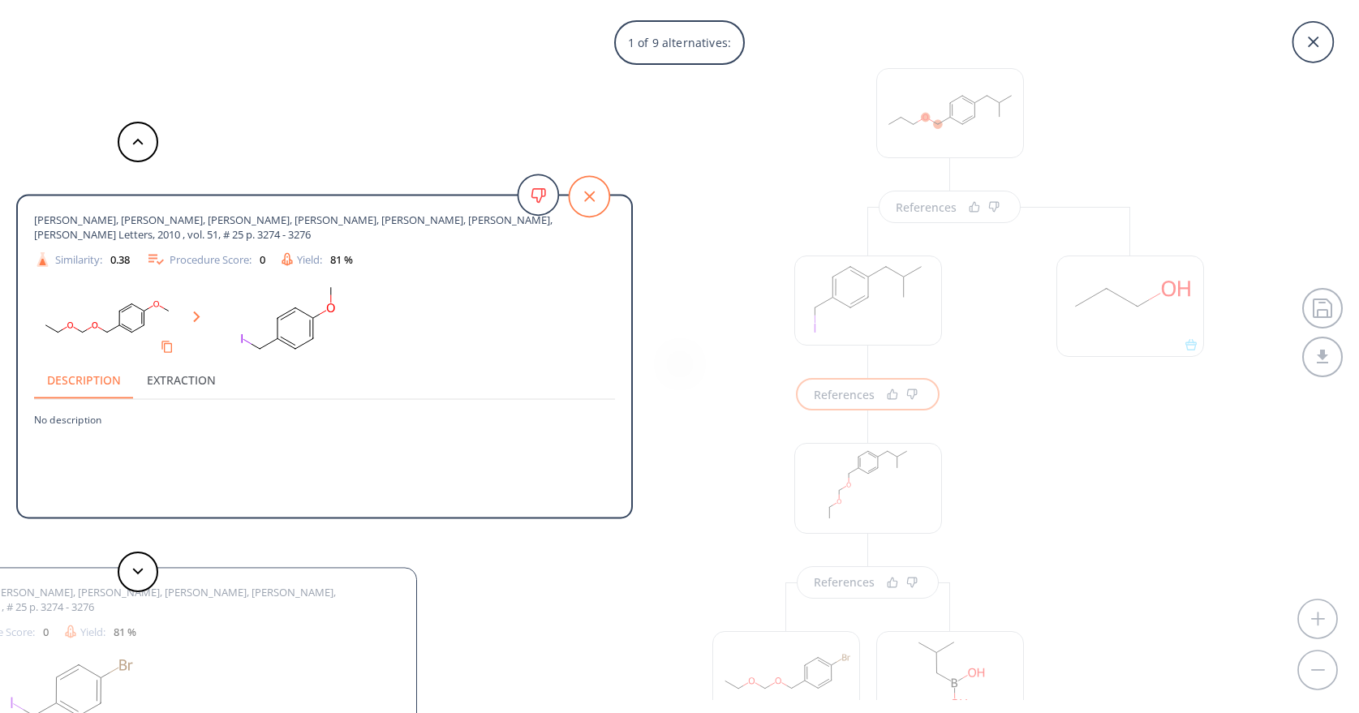
click at [596, 200] on icon at bounding box center [589, 196] width 41 height 41
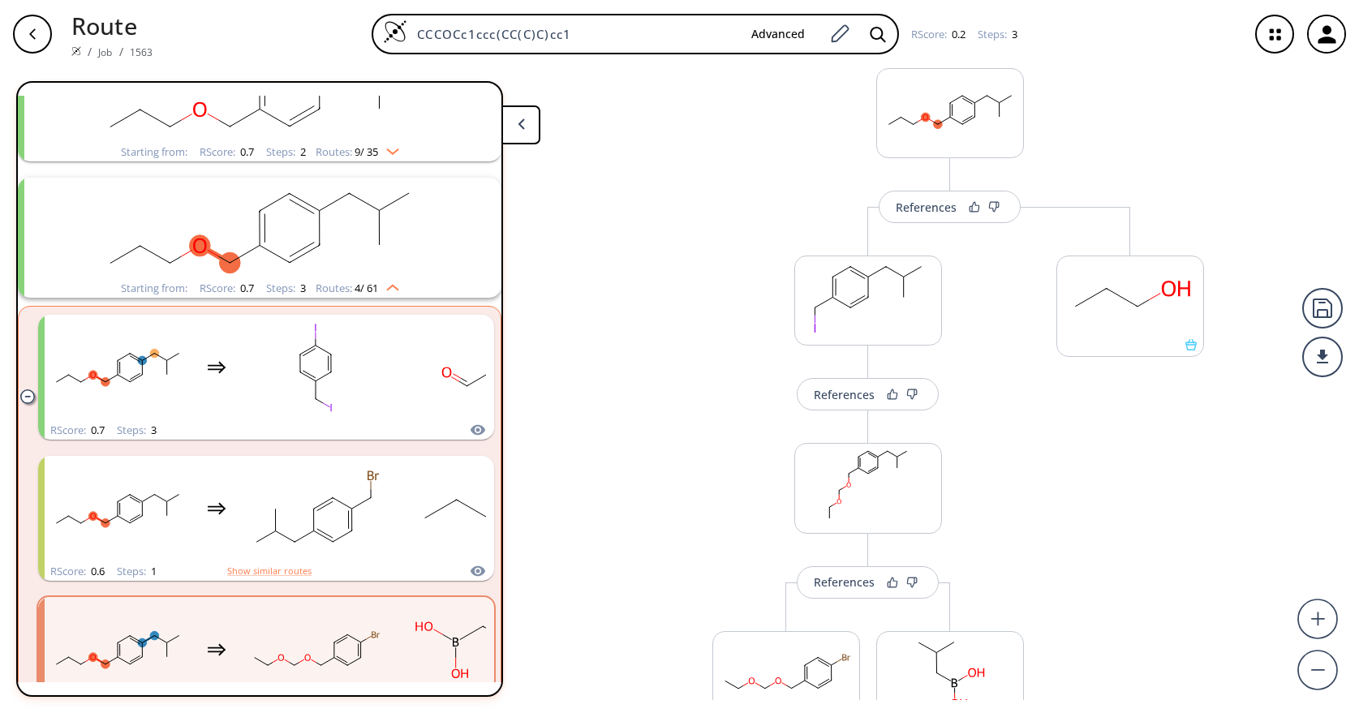
scroll to position [255, 0]
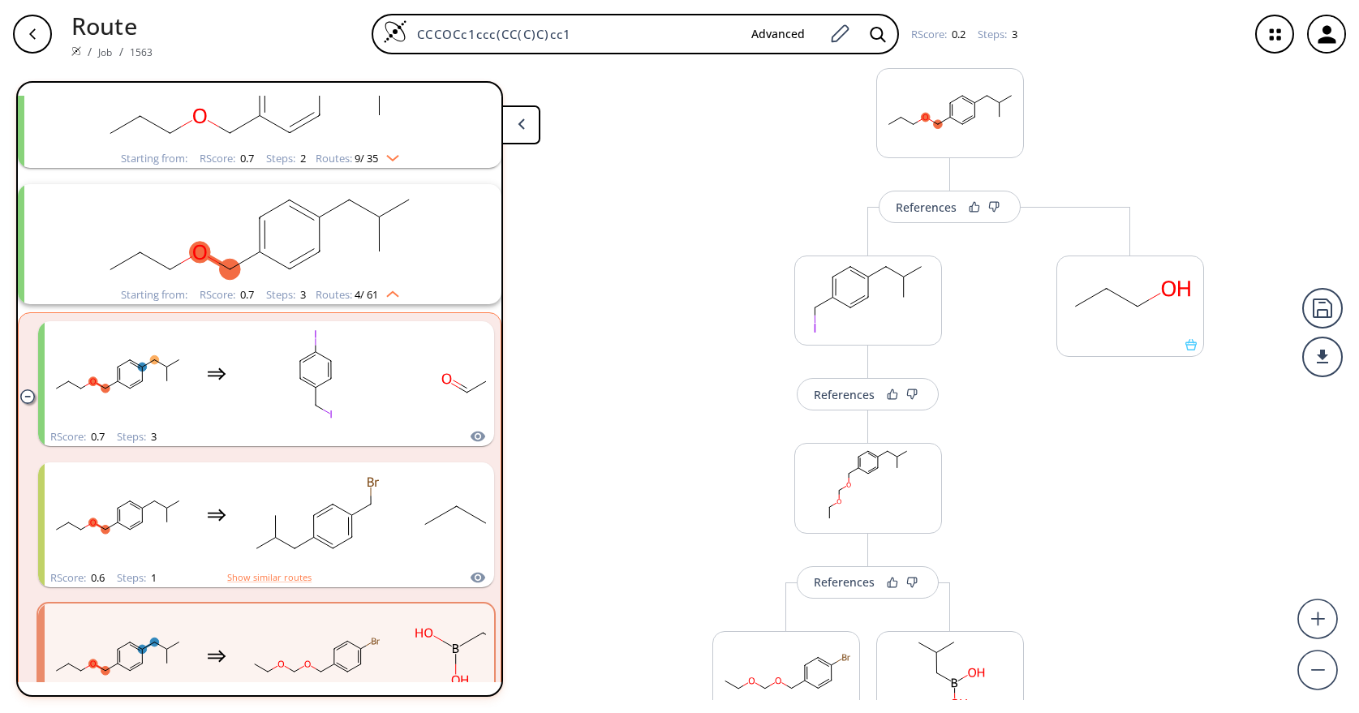
click at [253, 228] on rect "clusters" at bounding box center [260, 234] width 422 height 101
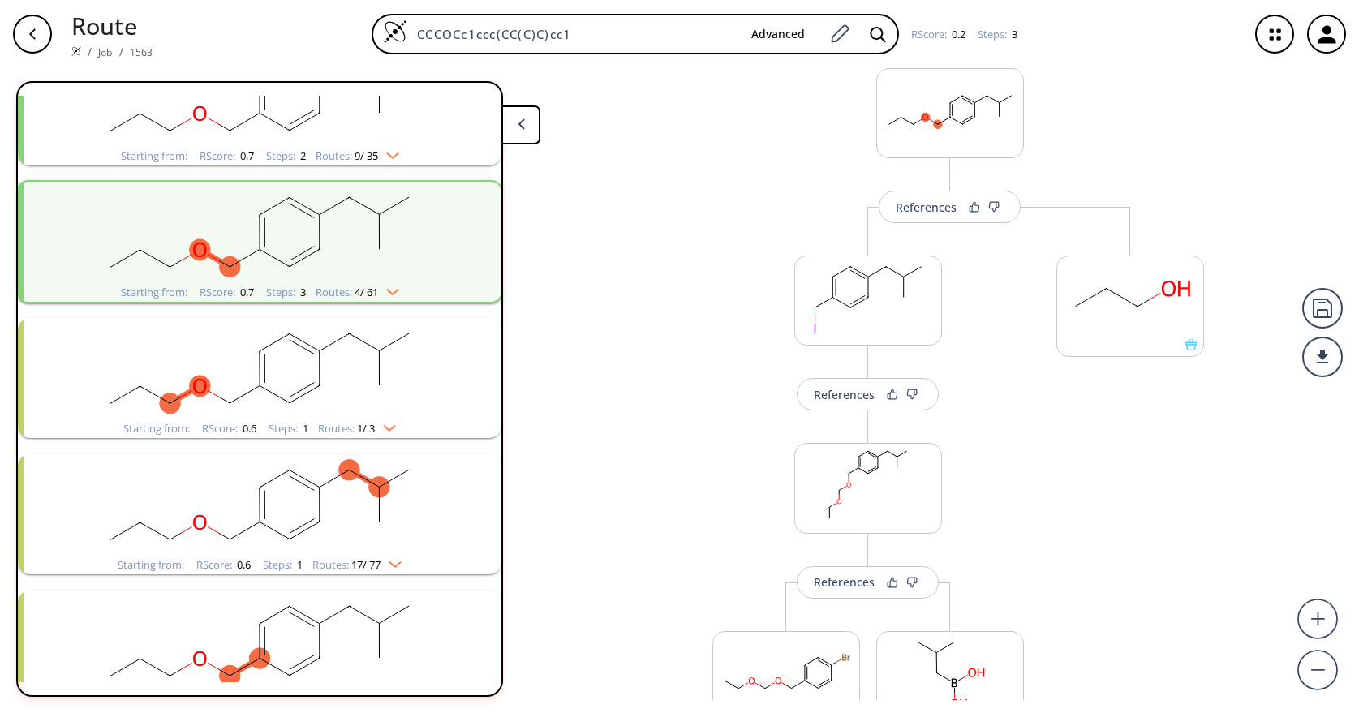
scroll to position [325, 0]
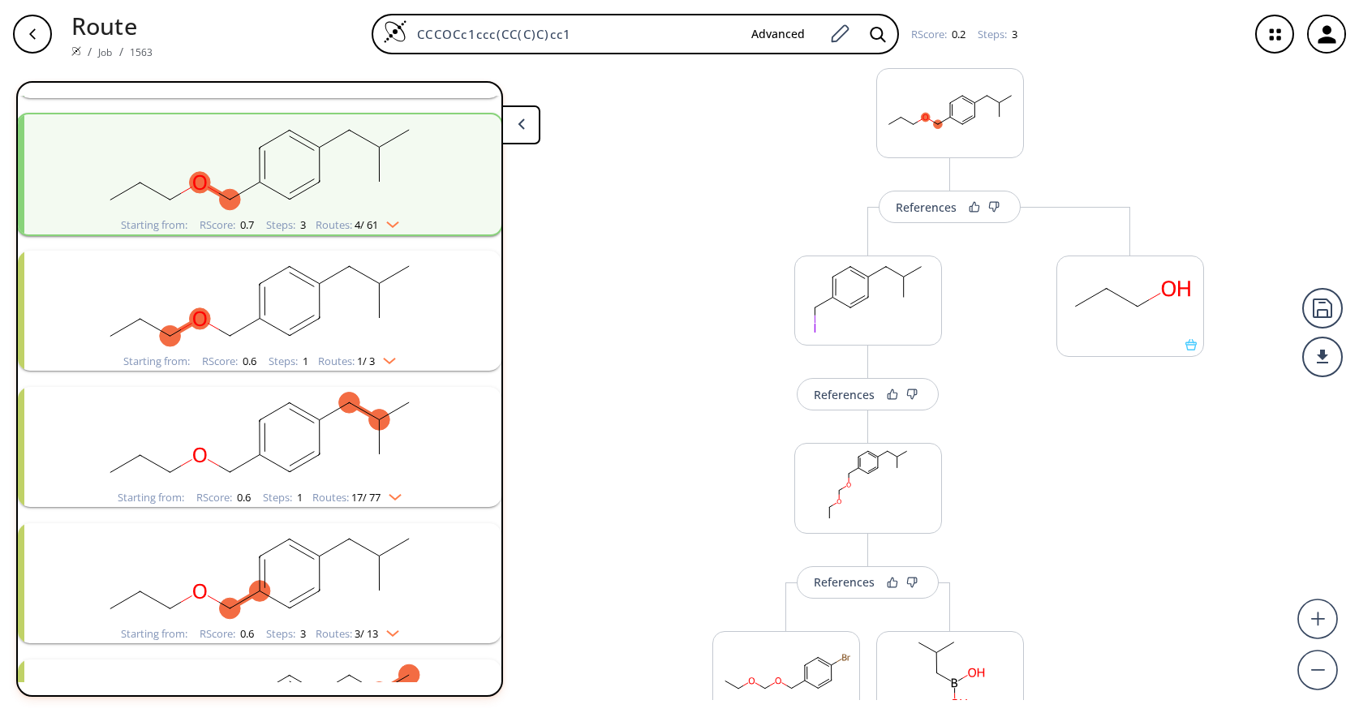
click at [243, 307] on rect "clusters" at bounding box center [260, 301] width 422 height 101
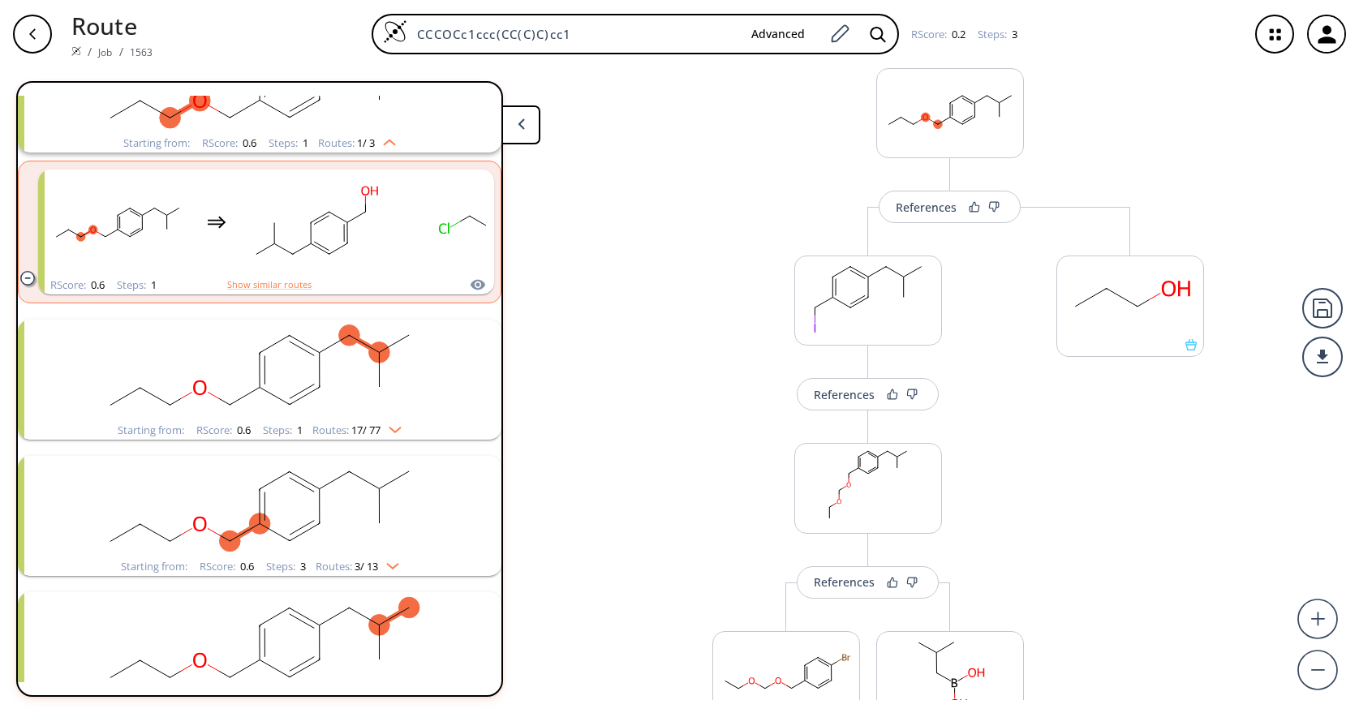
scroll to position [568, 0]
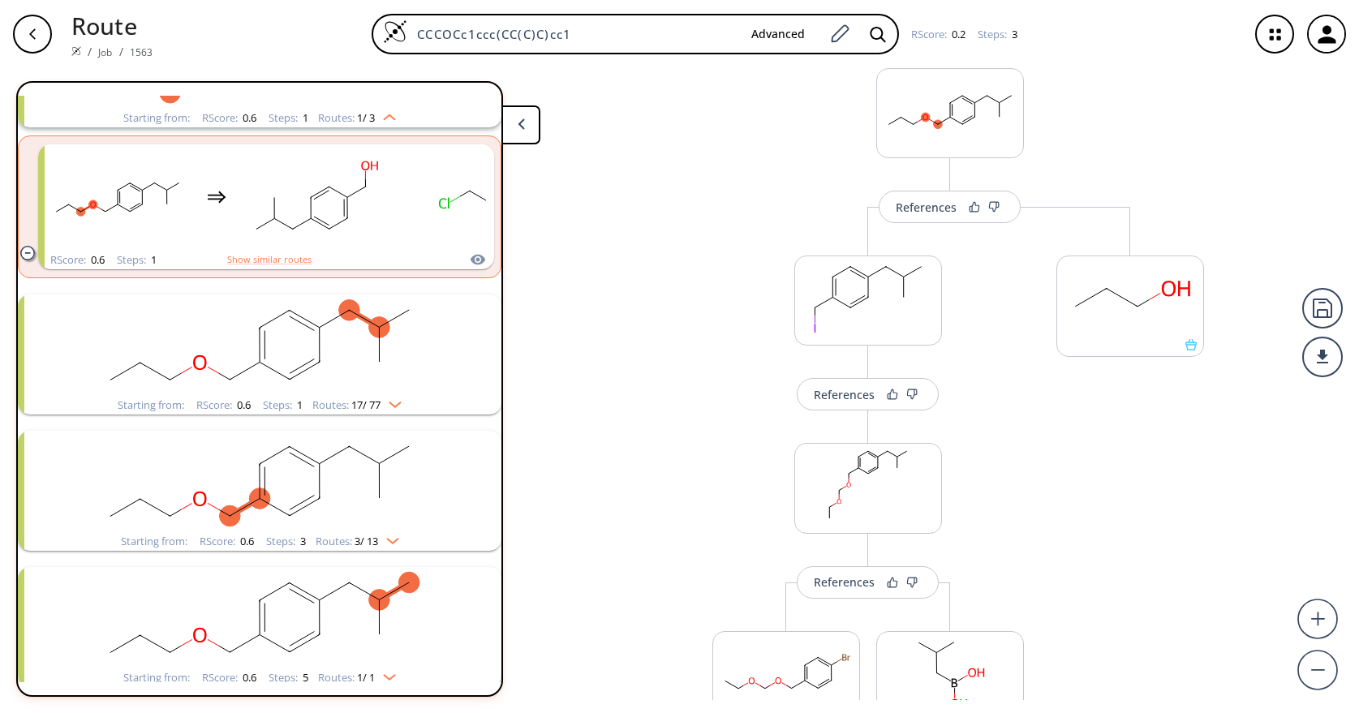
click at [637, 360] on div "References More routes from here References More routes from here References Mo…" at bounding box center [679, 384] width 1359 height 632
